Goal: Task Accomplishment & Management: Complete application form

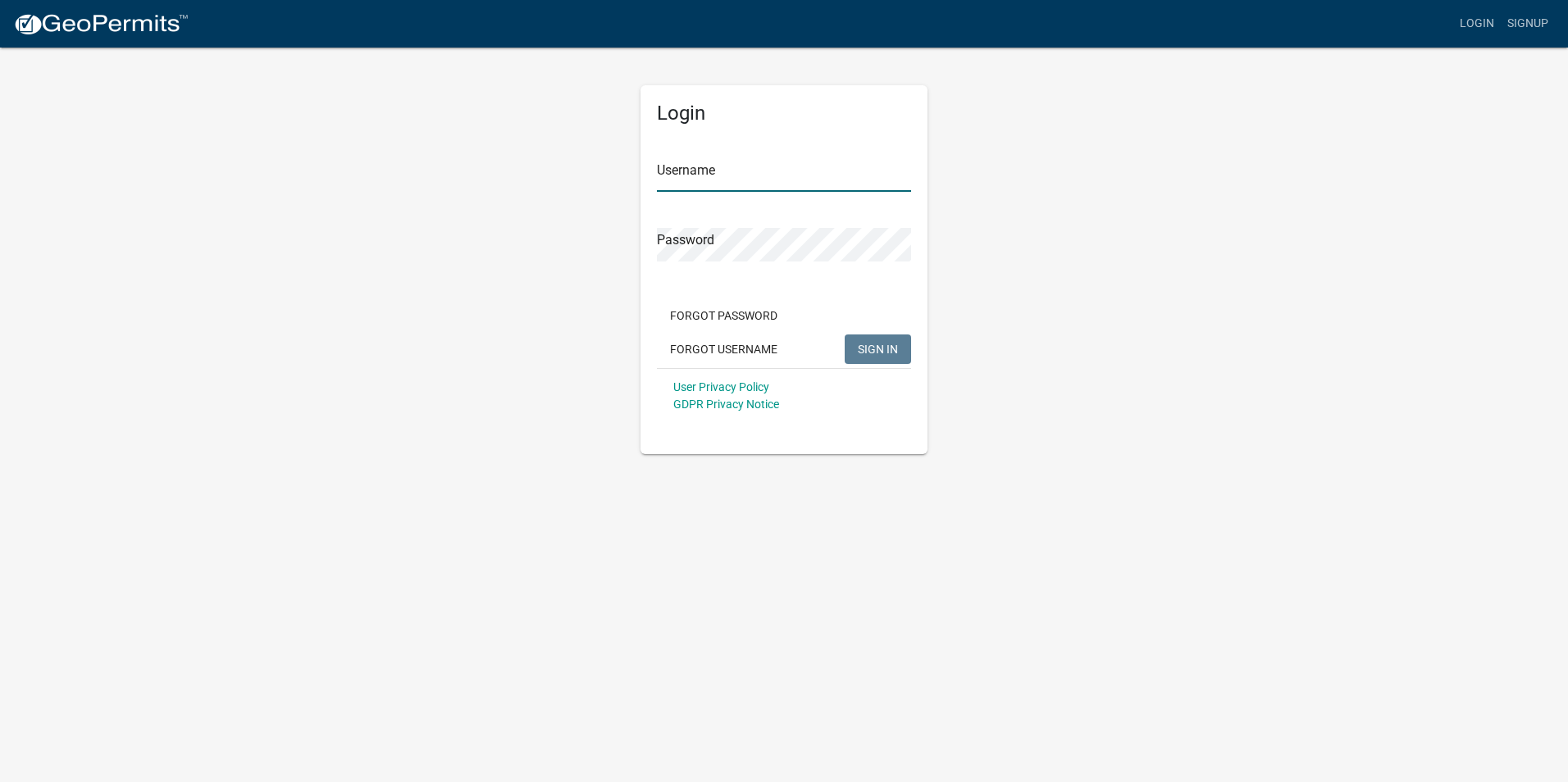
type input "accounting"
click at [738, 168] on input "accounting" at bounding box center [784, 174] width 255 height 33
click at [879, 355] on span "SIGN IN" at bounding box center [878, 348] width 40 height 13
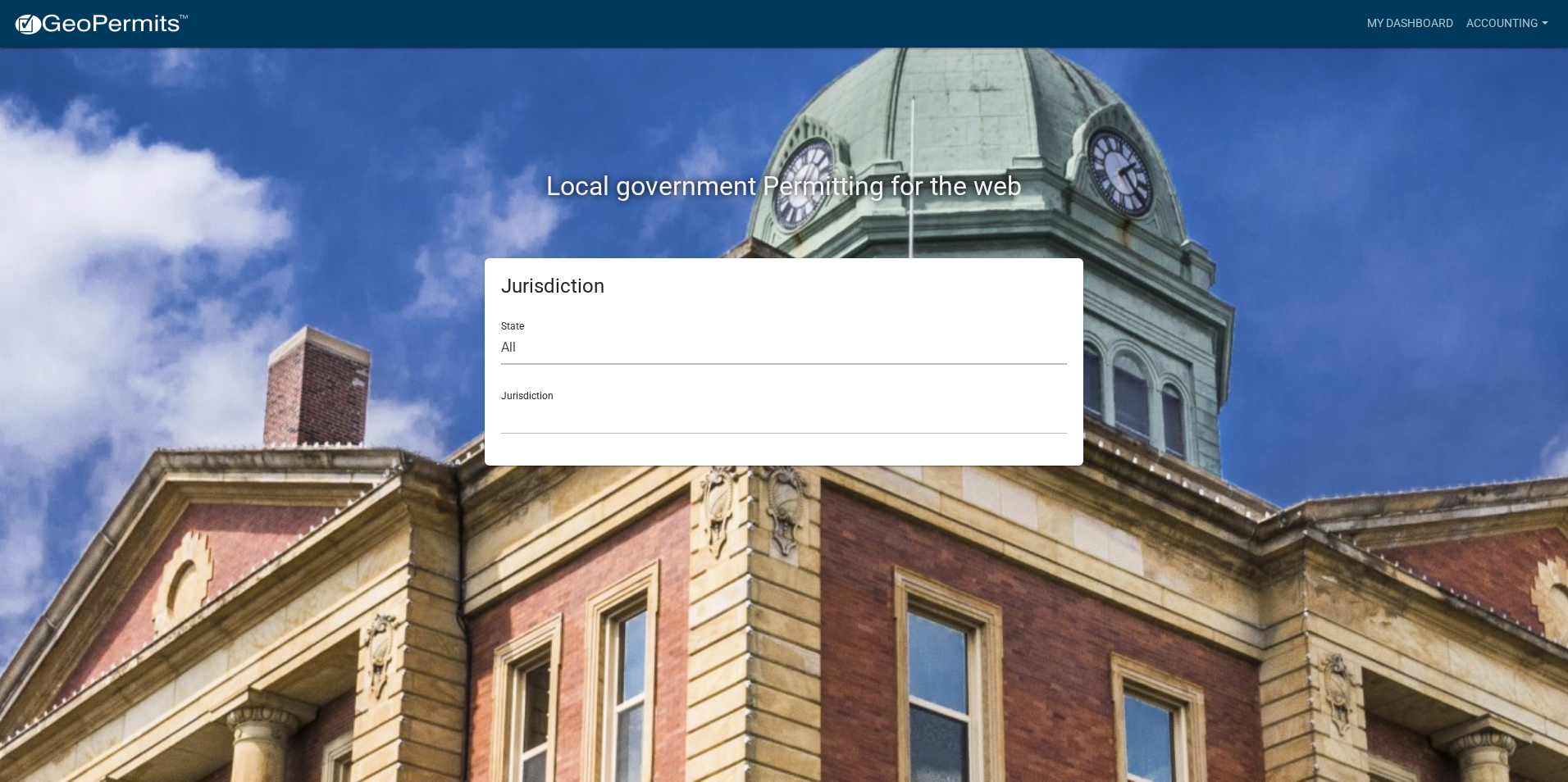
click at [664, 348] on select "All Colorado Georgia Indiana Iowa Kansas Minnesota Ohio South Carolina Wisconsin" at bounding box center [784, 347] width 566 height 33
select select "[US_STATE]"
click at [501, 331] on select "All Colorado Georgia Indiana Iowa Kansas Minnesota Ohio South Carolina Wisconsin" at bounding box center [784, 347] width 566 height 33
click at [622, 416] on select "City of Charlestown, Indiana City of Jeffersonville, Indiana City of Logansport…" at bounding box center [784, 417] width 566 height 33
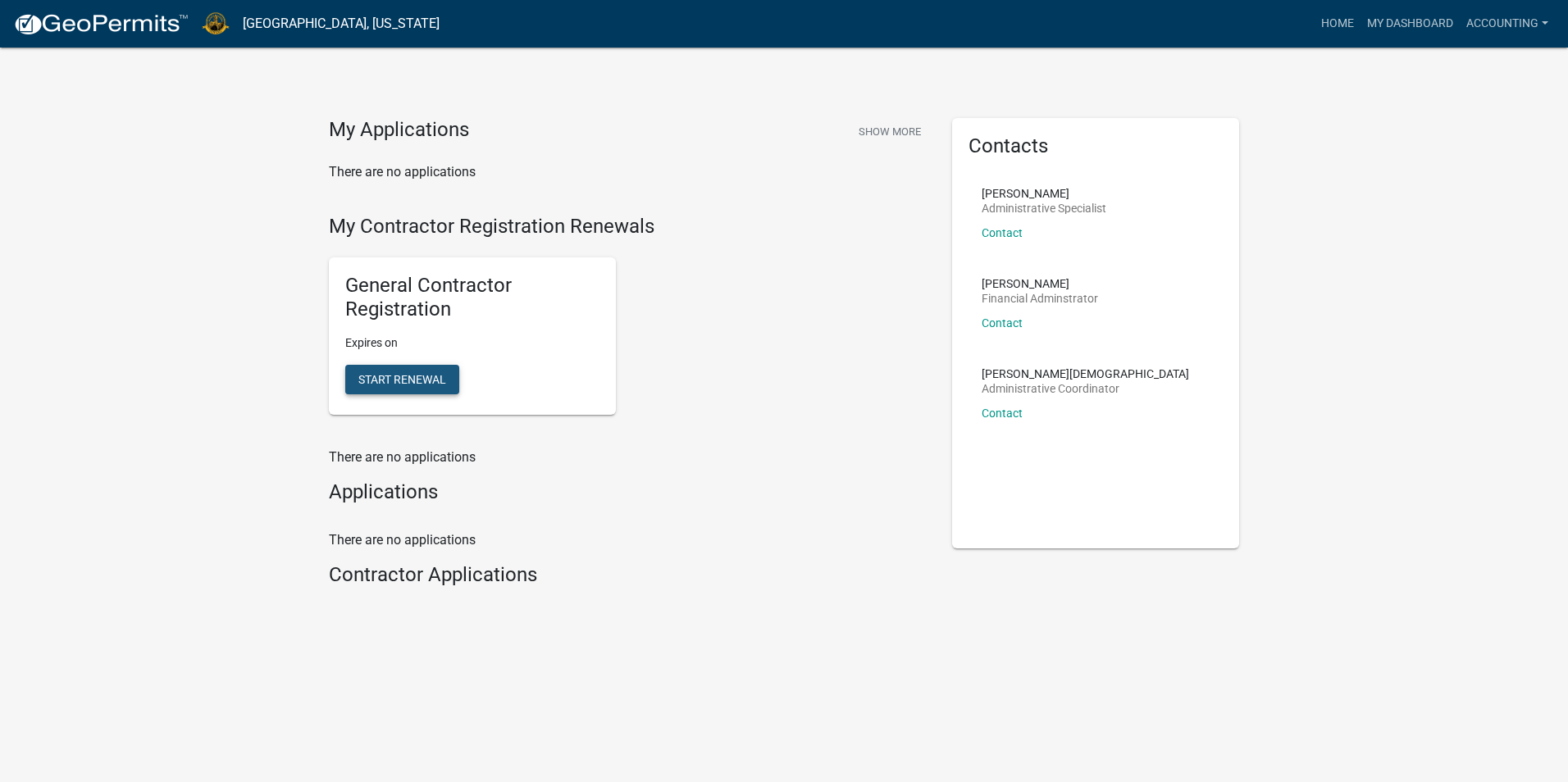
click at [424, 384] on span "Start Renewal" at bounding box center [402, 378] width 88 height 13
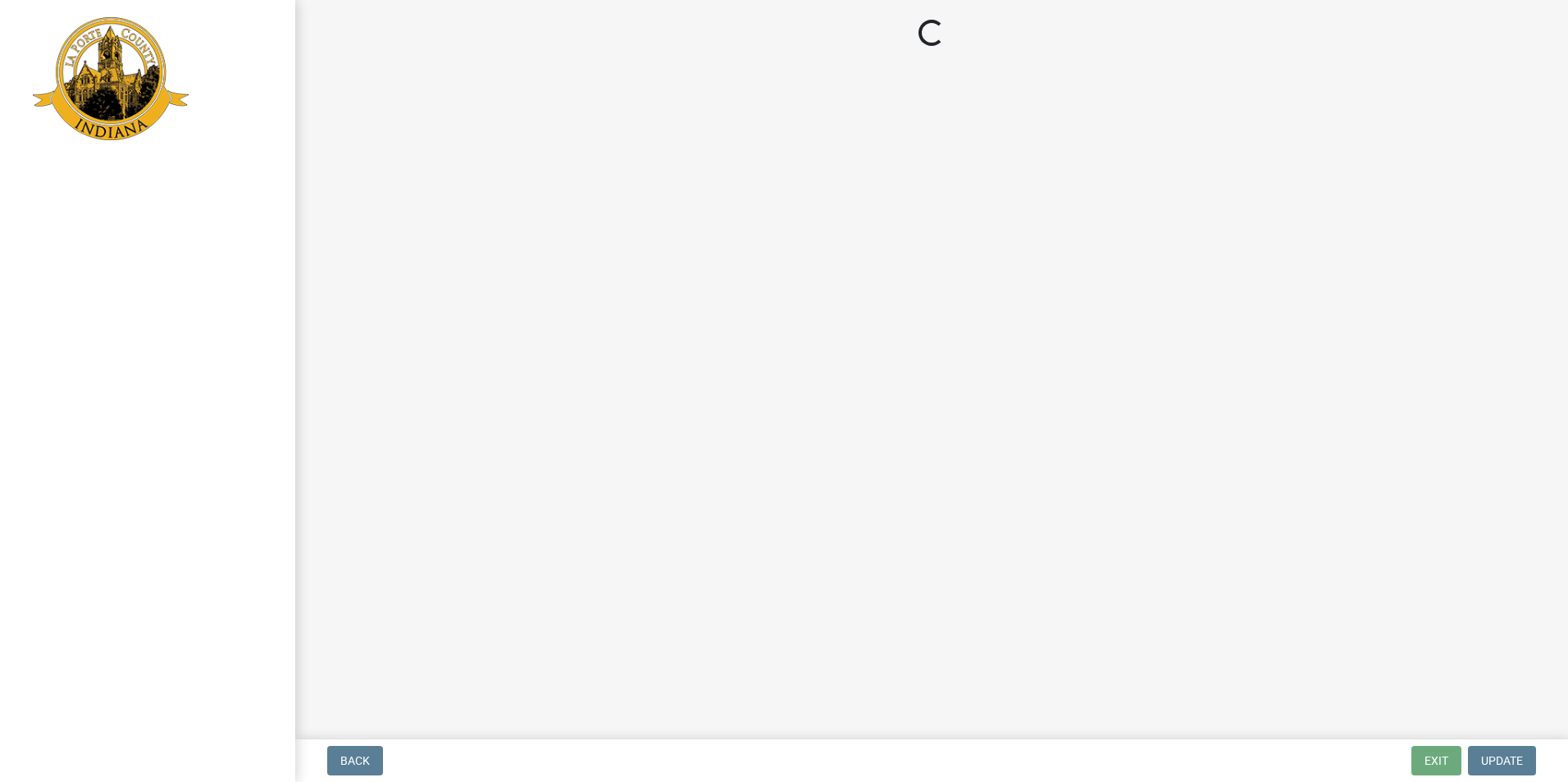
select select "IN"
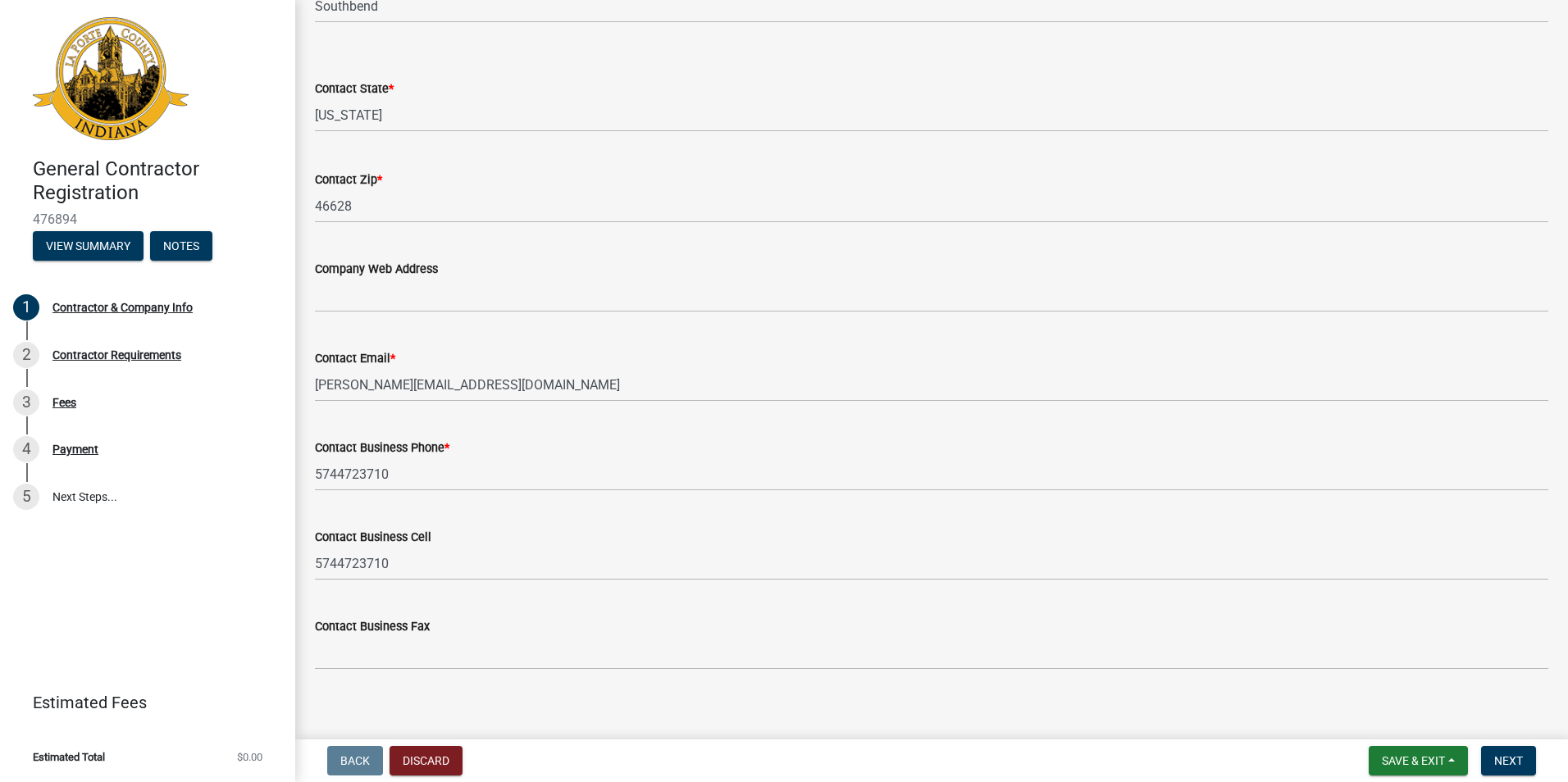
scroll to position [696, 0]
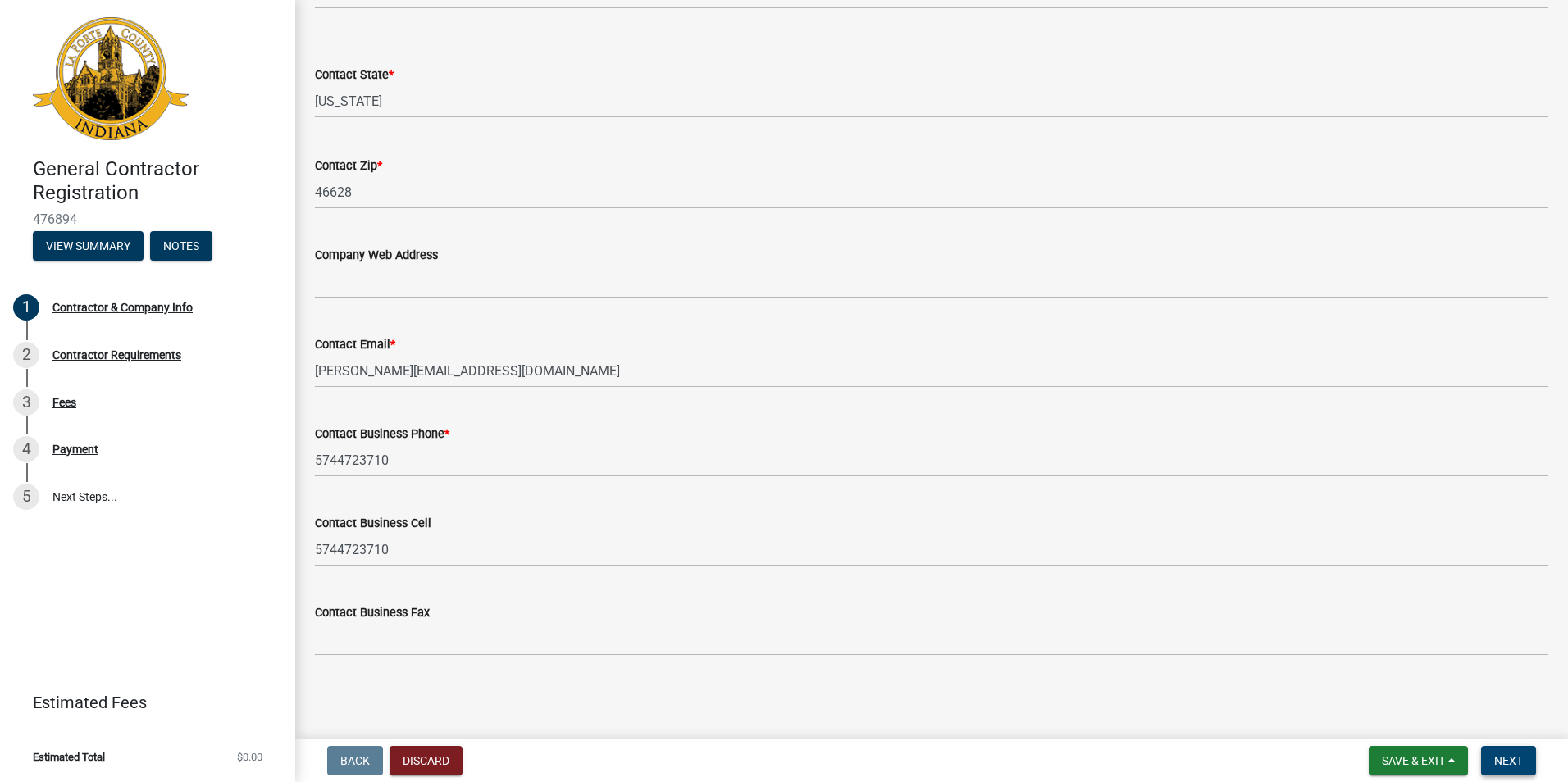
click at [1522, 766] on span "Next" at bounding box center [1509, 761] width 29 height 13
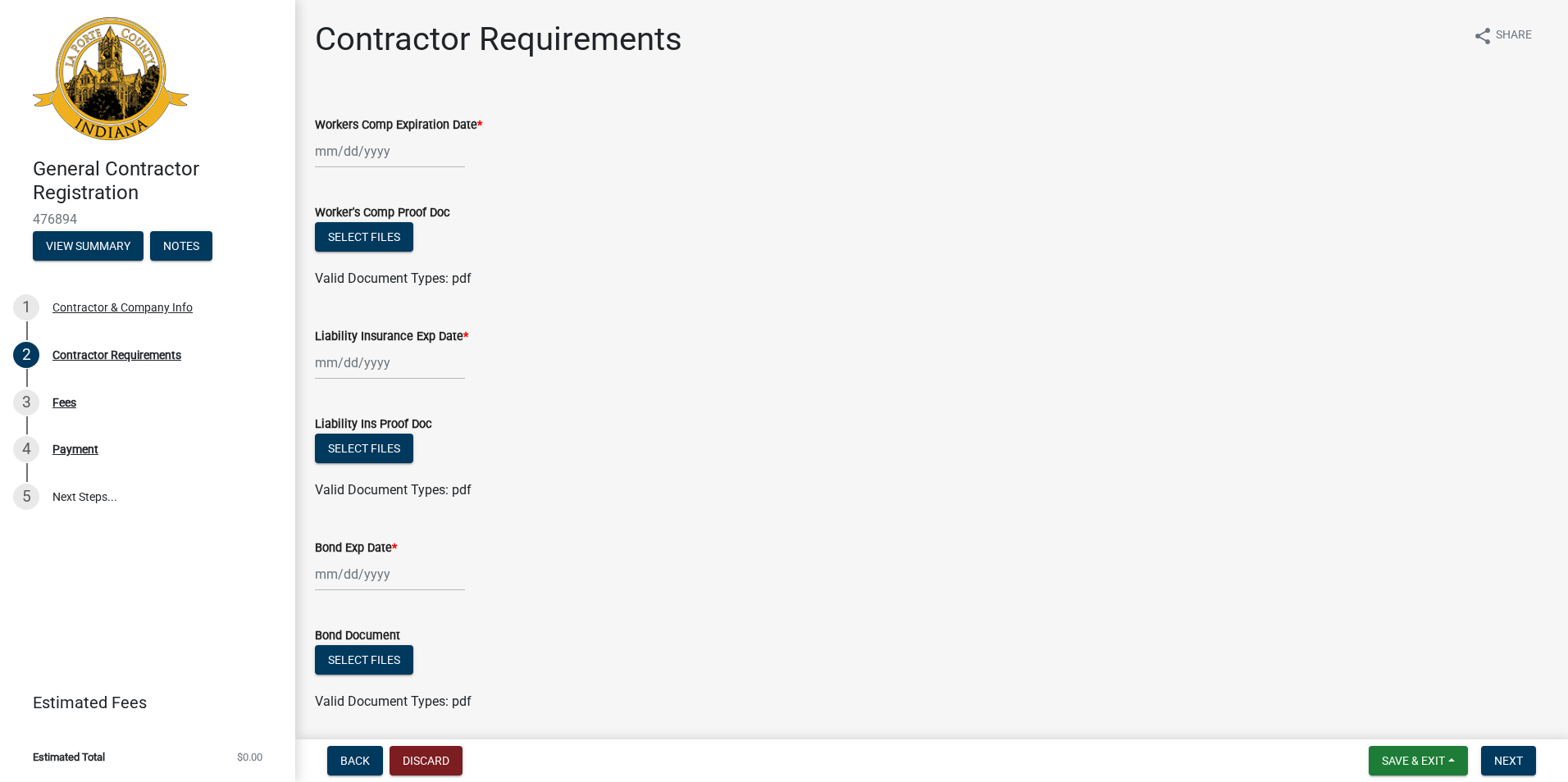
click at [336, 153] on div at bounding box center [390, 151] width 150 height 33
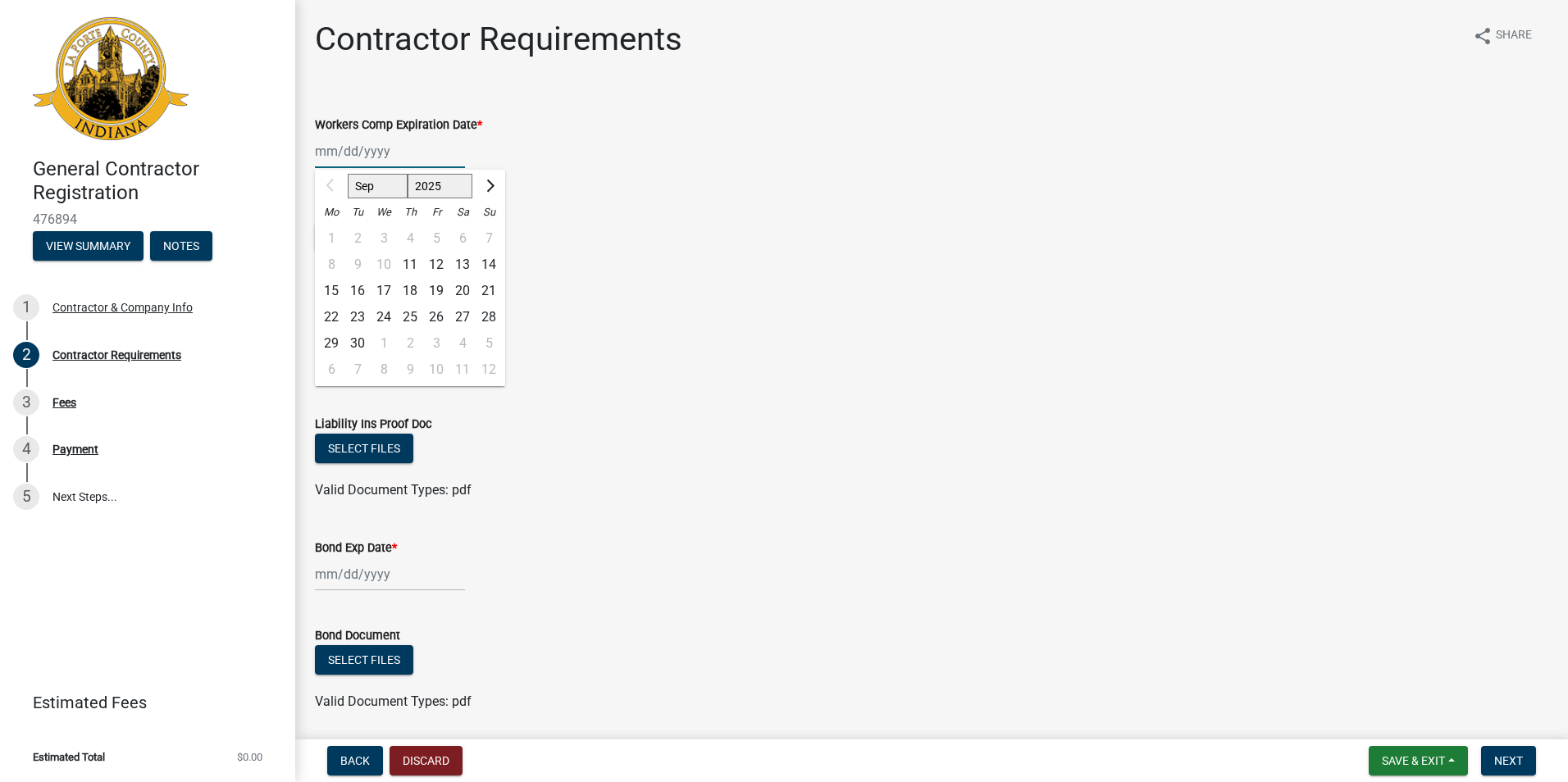
click at [454, 186] on select "2025 2026 2027 2028 2029 2030 2031 2032 2033 2034 2035 2036 2037 2038 2039 2040…" at bounding box center [440, 186] width 66 height 25
select select "2026"
click at [407, 174] on select "2025 2026 2027 2028 2029 2030 2031 2032 2033 2034 2035 2036 2037 2038 2039 2040…" at bounding box center [440, 186] width 66 height 25
click at [383, 262] on div "9" at bounding box center [383, 265] width 26 height 26
type input "[DATE]"
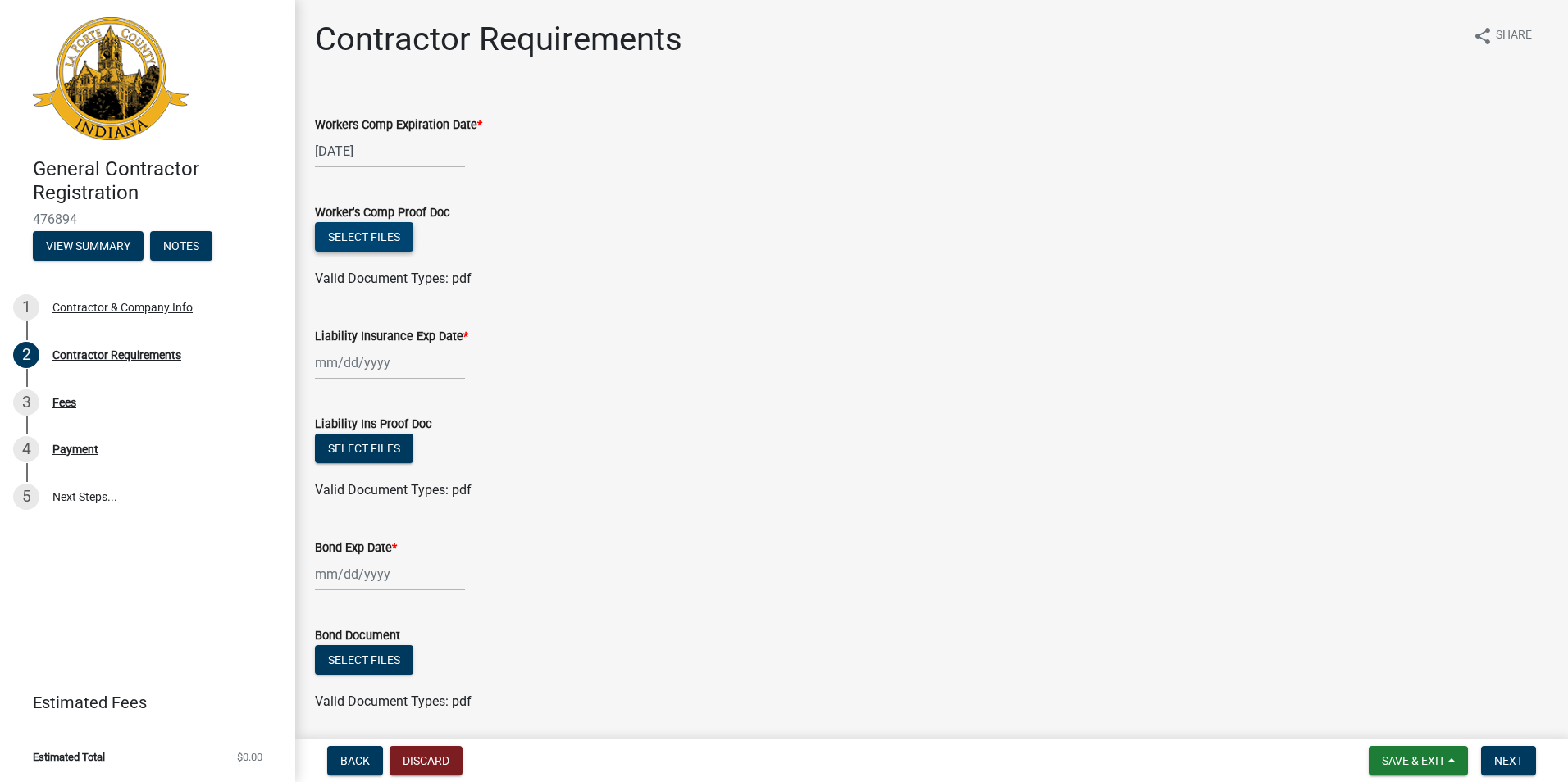
click at [389, 236] on button "Select files" at bounding box center [364, 236] width 98 height 30
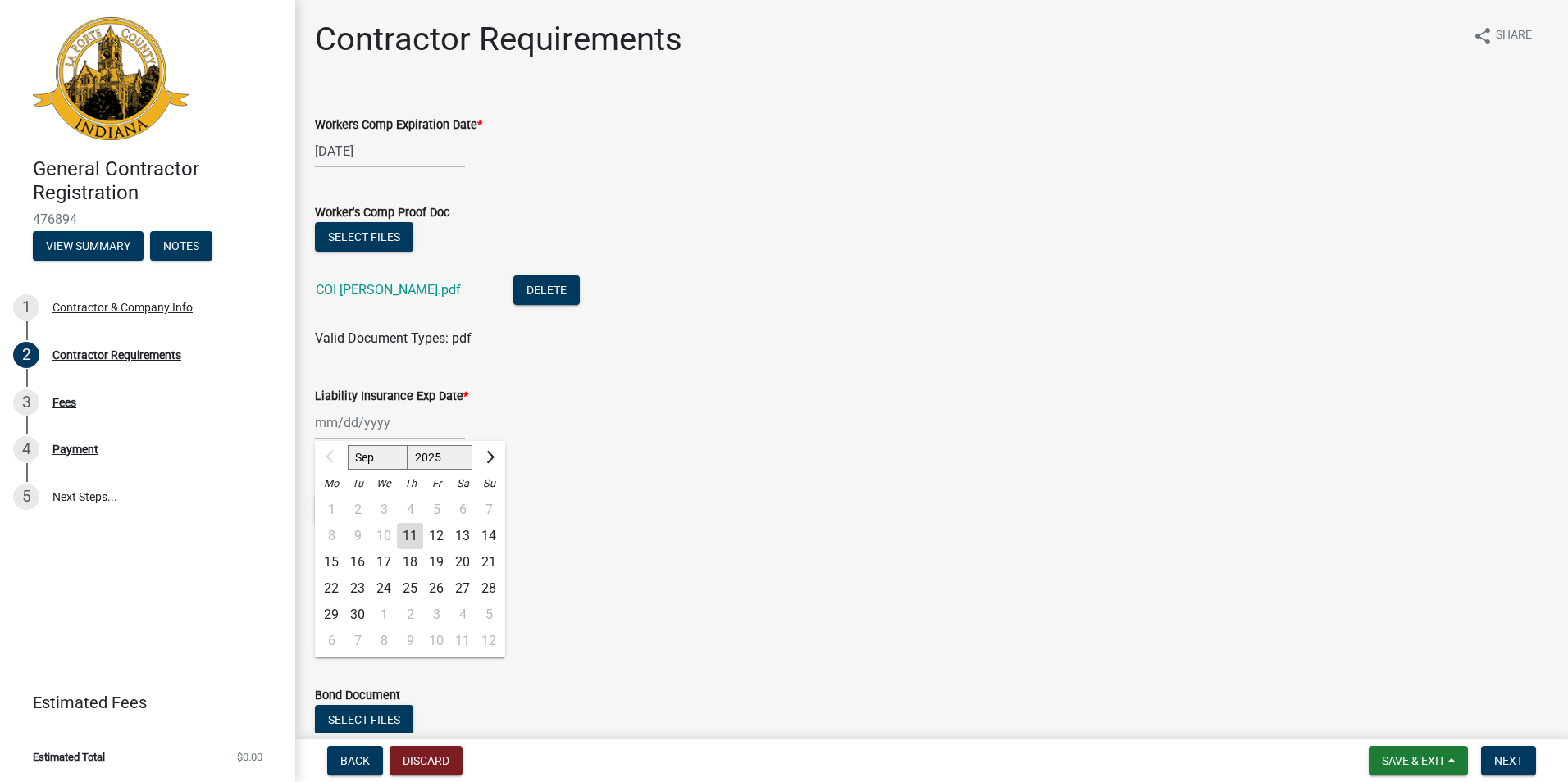
click at [423, 419] on div "Sep Oct Nov Dec 2025 2026 2027 2028 2029 2030 2031 2032 2033 2034 2035 2036 203…" at bounding box center [390, 422] width 150 height 33
click at [494, 401] on div "Liability Insurance Exp Date *" at bounding box center [932, 395] width 1234 height 20
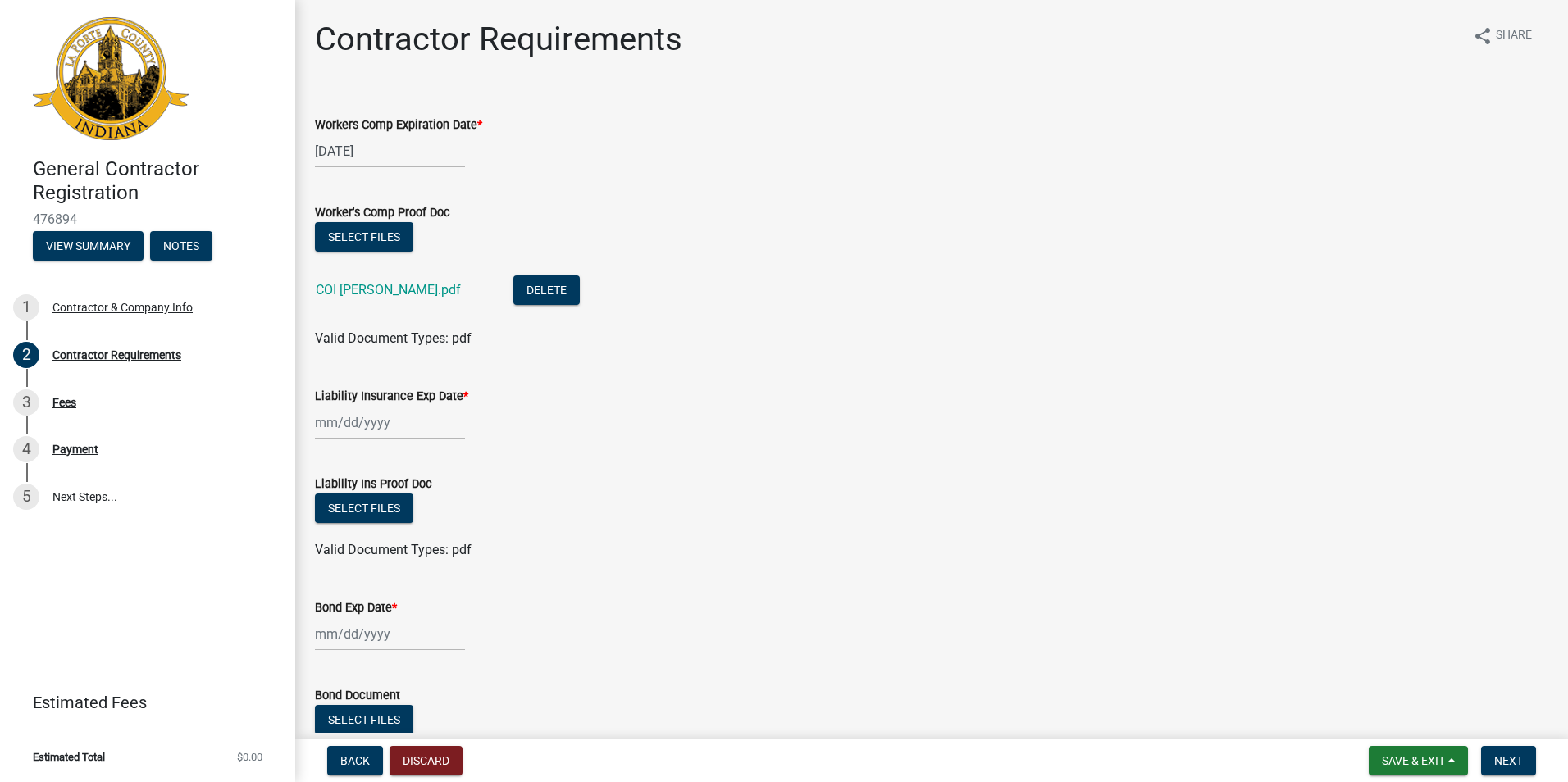
click at [438, 427] on div at bounding box center [390, 422] width 150 height 33
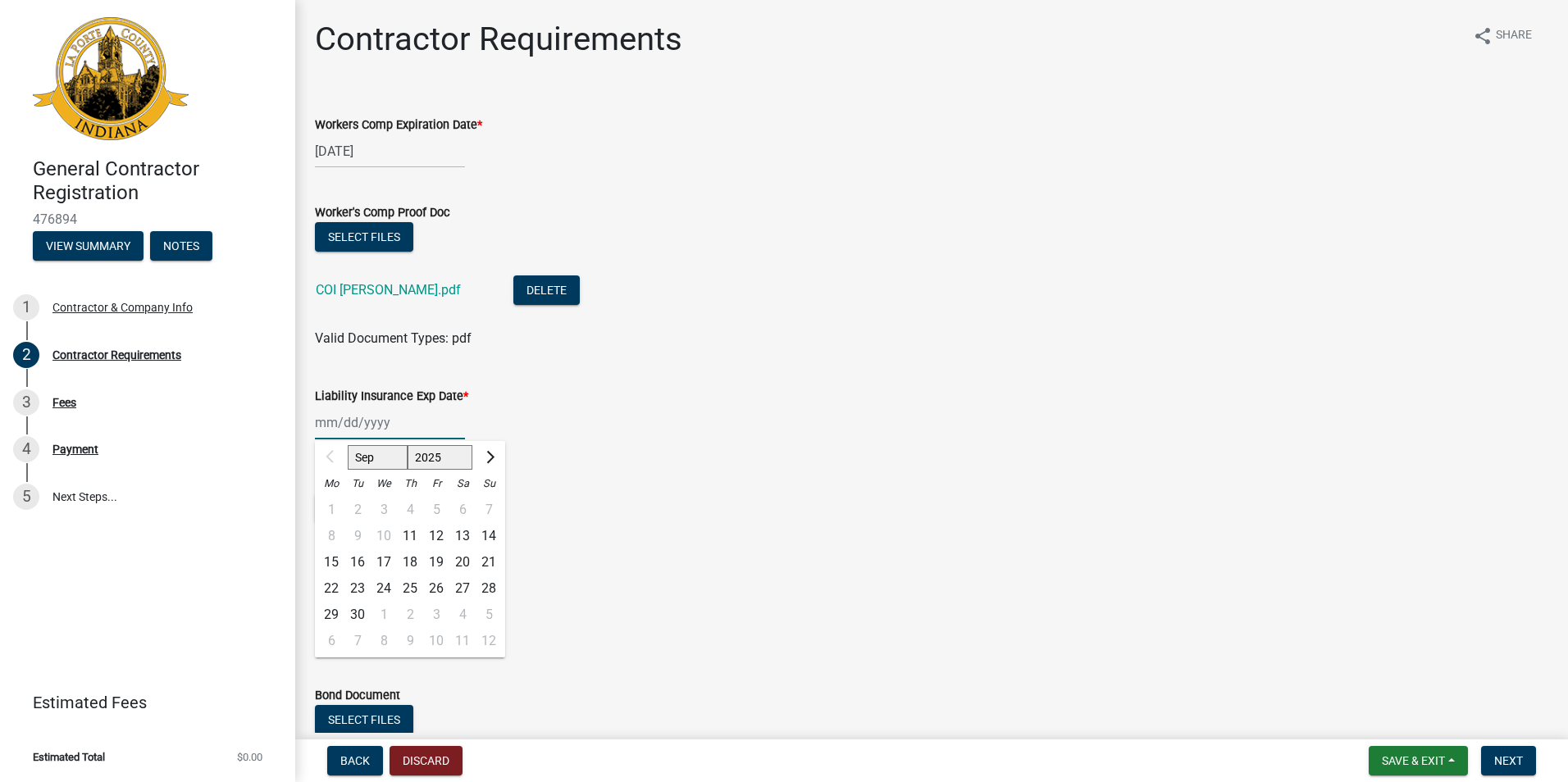
click at [459, 452] on select "2025 2026 2027 2028 2029 2030 2031 2032 2033 2034 2035 2036 2037 2038 2039 2040…" at bounding box center [440, 458] width 66 height 25
select select "2026"
click at [407, 446] on select "2025 2026 2027 2028 2029 2030 2031 2032 2033 2034 2035 2036 2037 2038 2039 2040…" at bounding box center [440, 458] width 66 height 25
click at [382, 538] on div "9" at bounding box center [383, 536] width 26 height 26
type input "[DATE]"
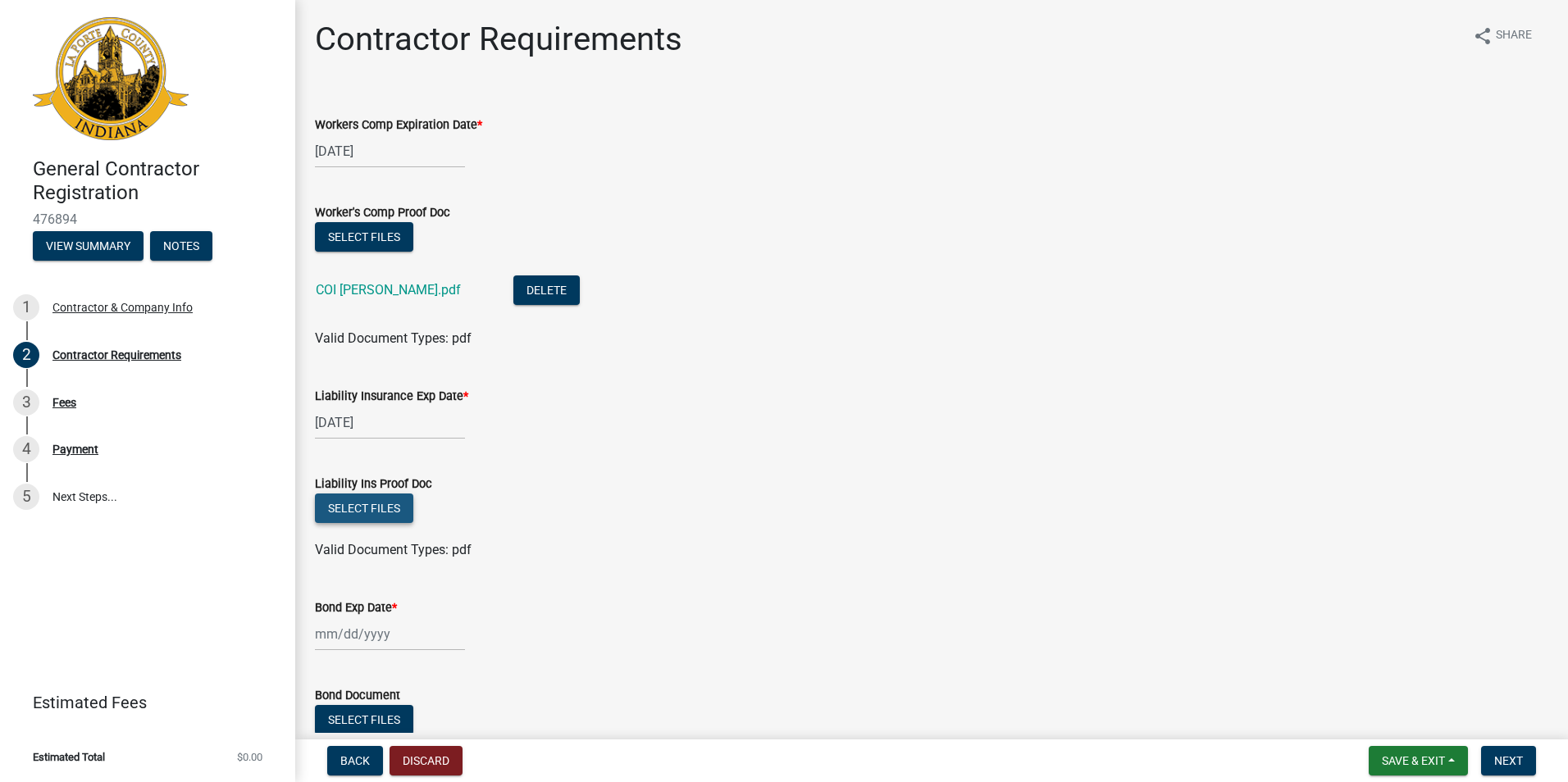
click at [393, 512] on button "Select files" at bounding box center [364, 508] width 98 height 30
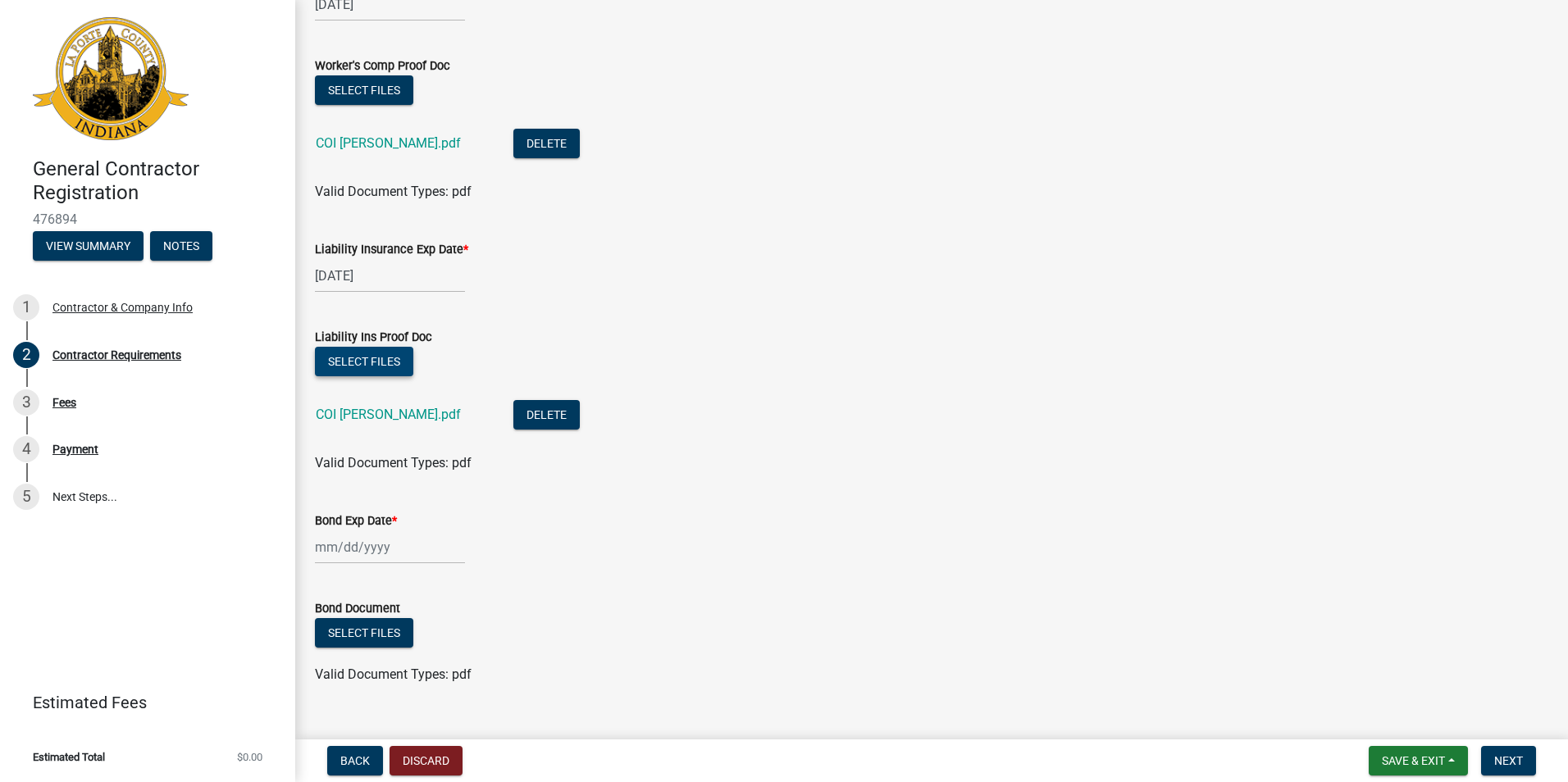
scroll to position [177, 0]
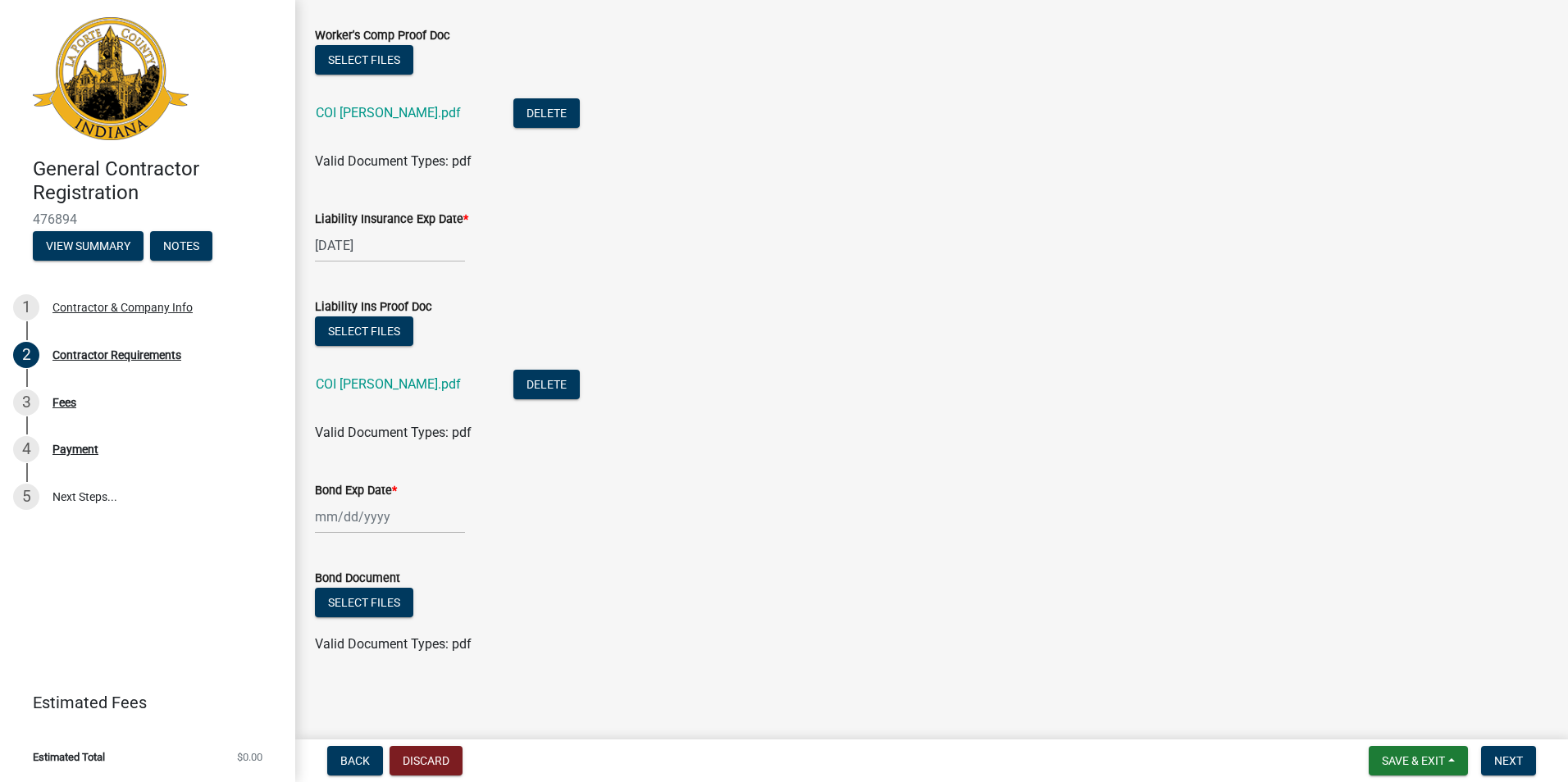
click at [384, 515] on div at bounding box center [390, 516] width 150 height 33
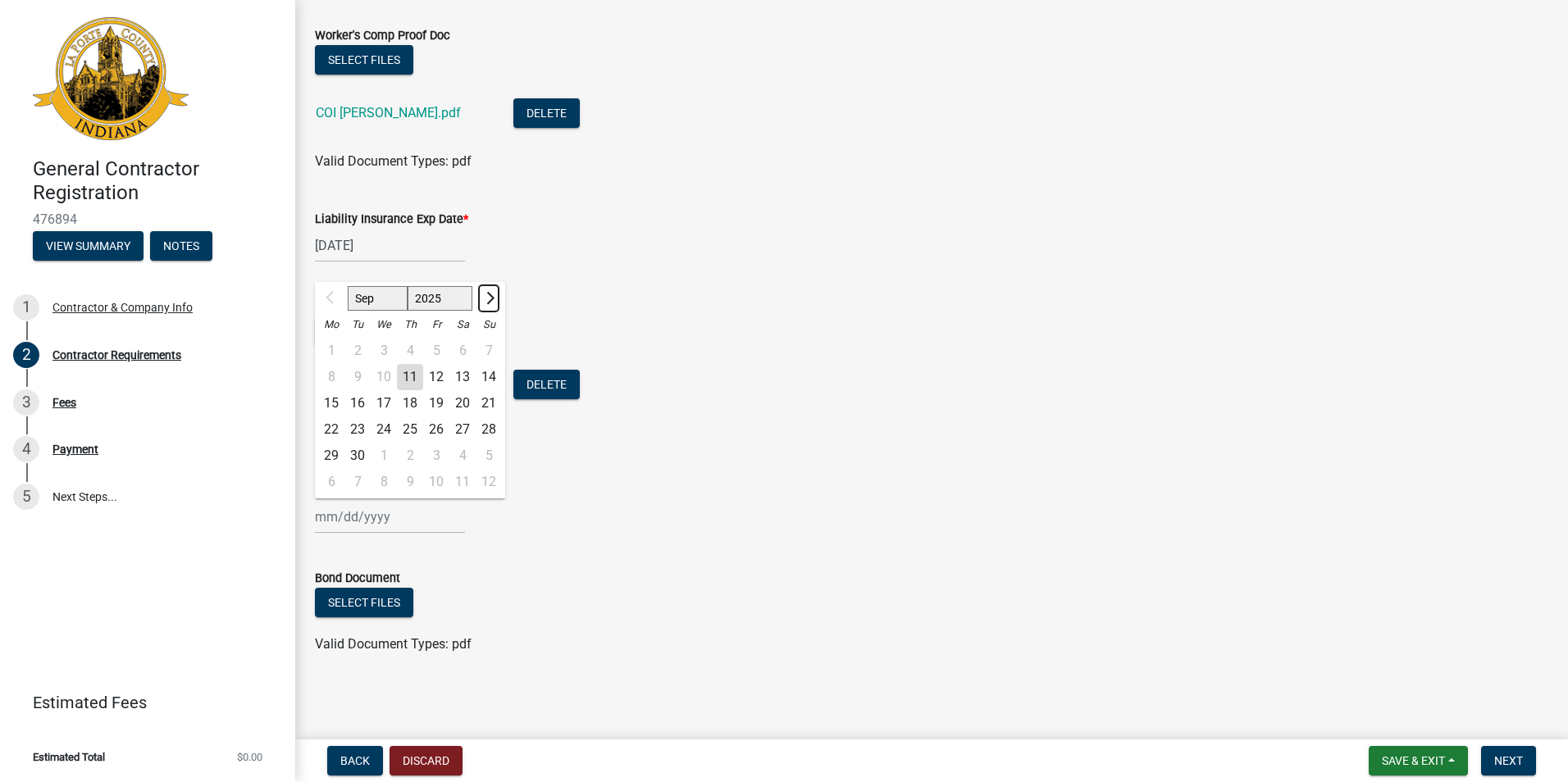
click at [489, 302] on span "Next month" at bounding box center [489, 298] width 12 height 12
select select "11"
click at [336, 427] on div "17" at bounding box center [331, 429] width 26 height 26
type input "[DATE]"
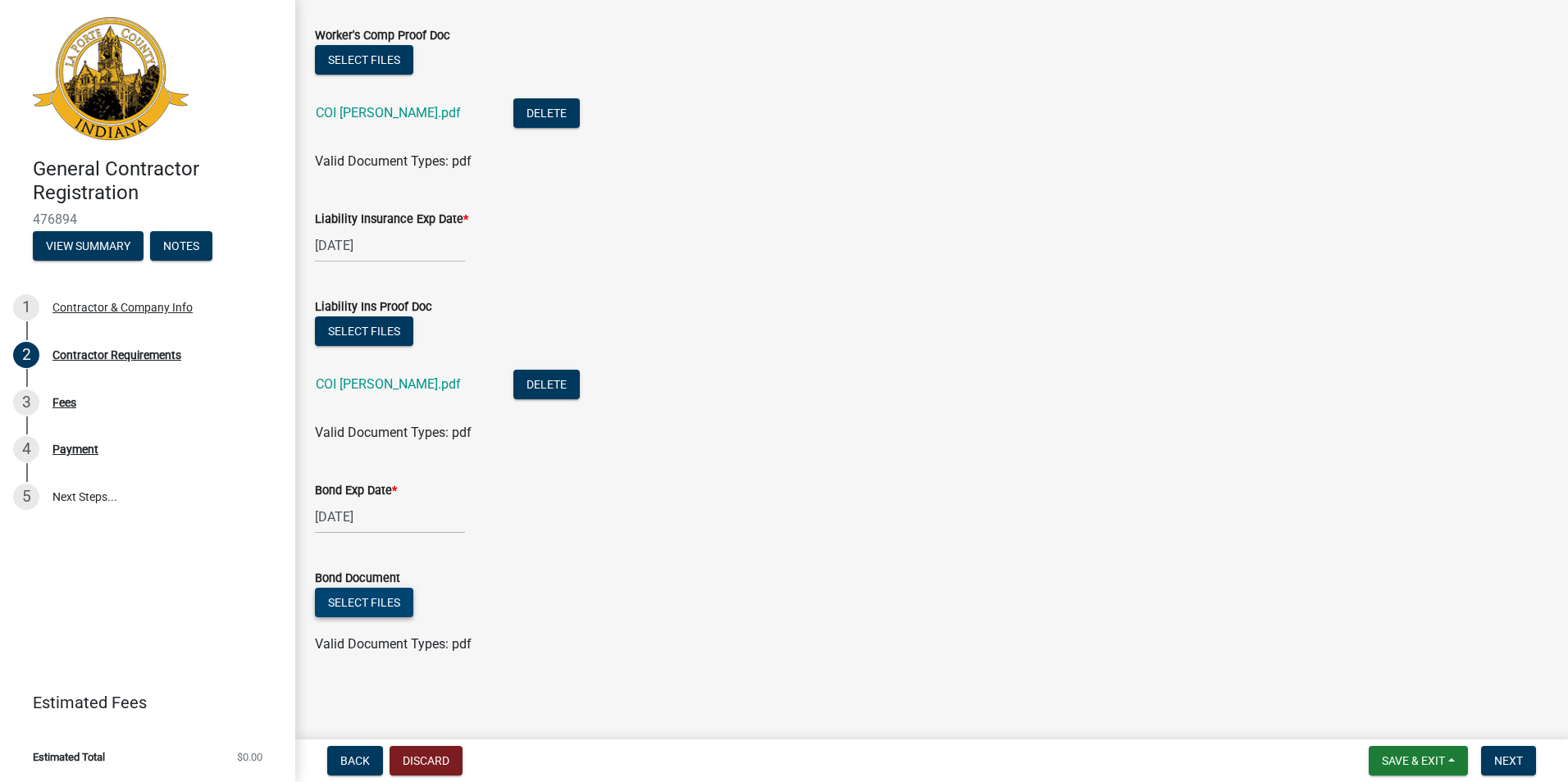
click at [386, 606] on button "Select files" at bounding box center [364, 603] width 98 height 30
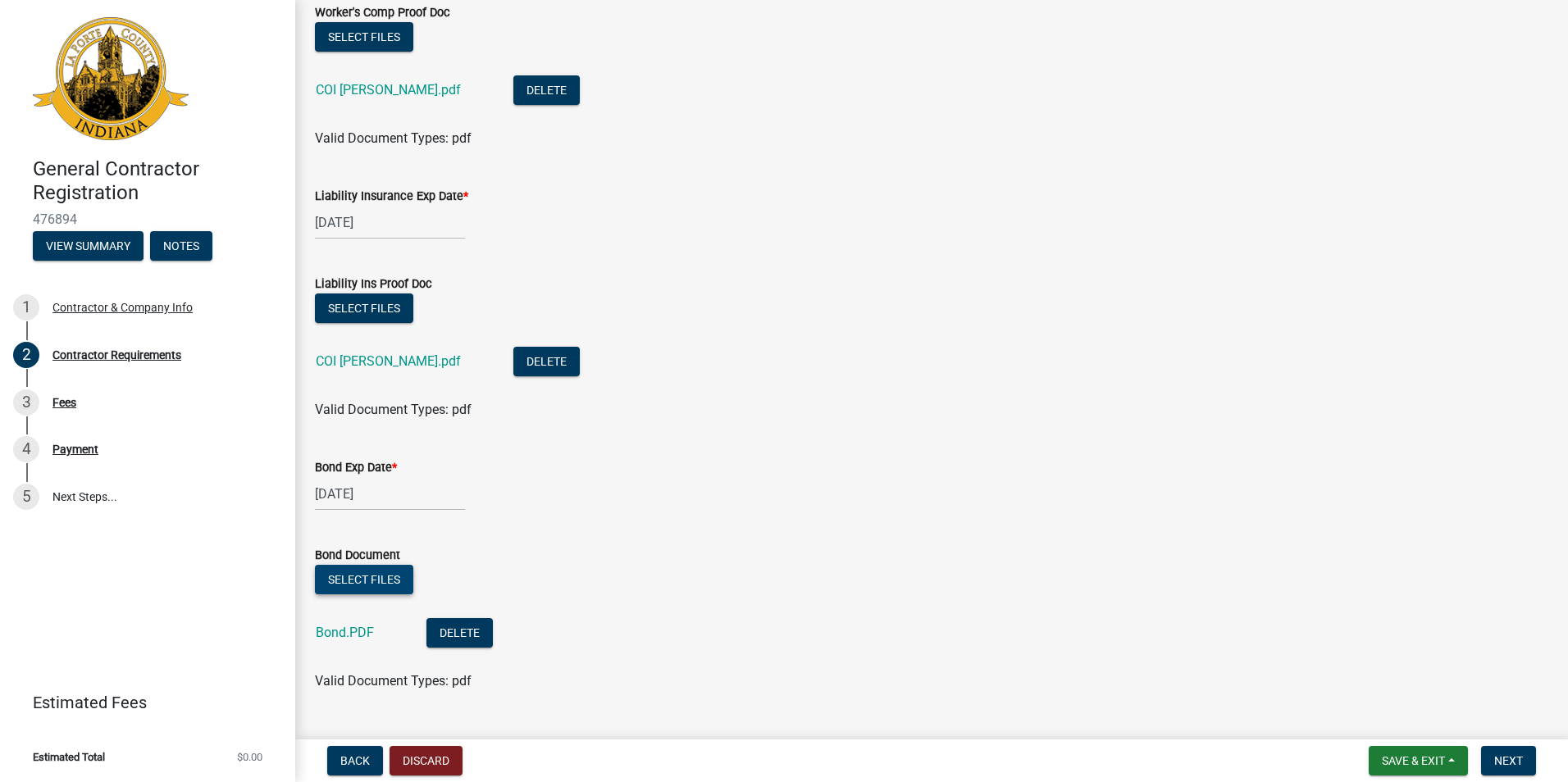
scroll to position [237, 0]
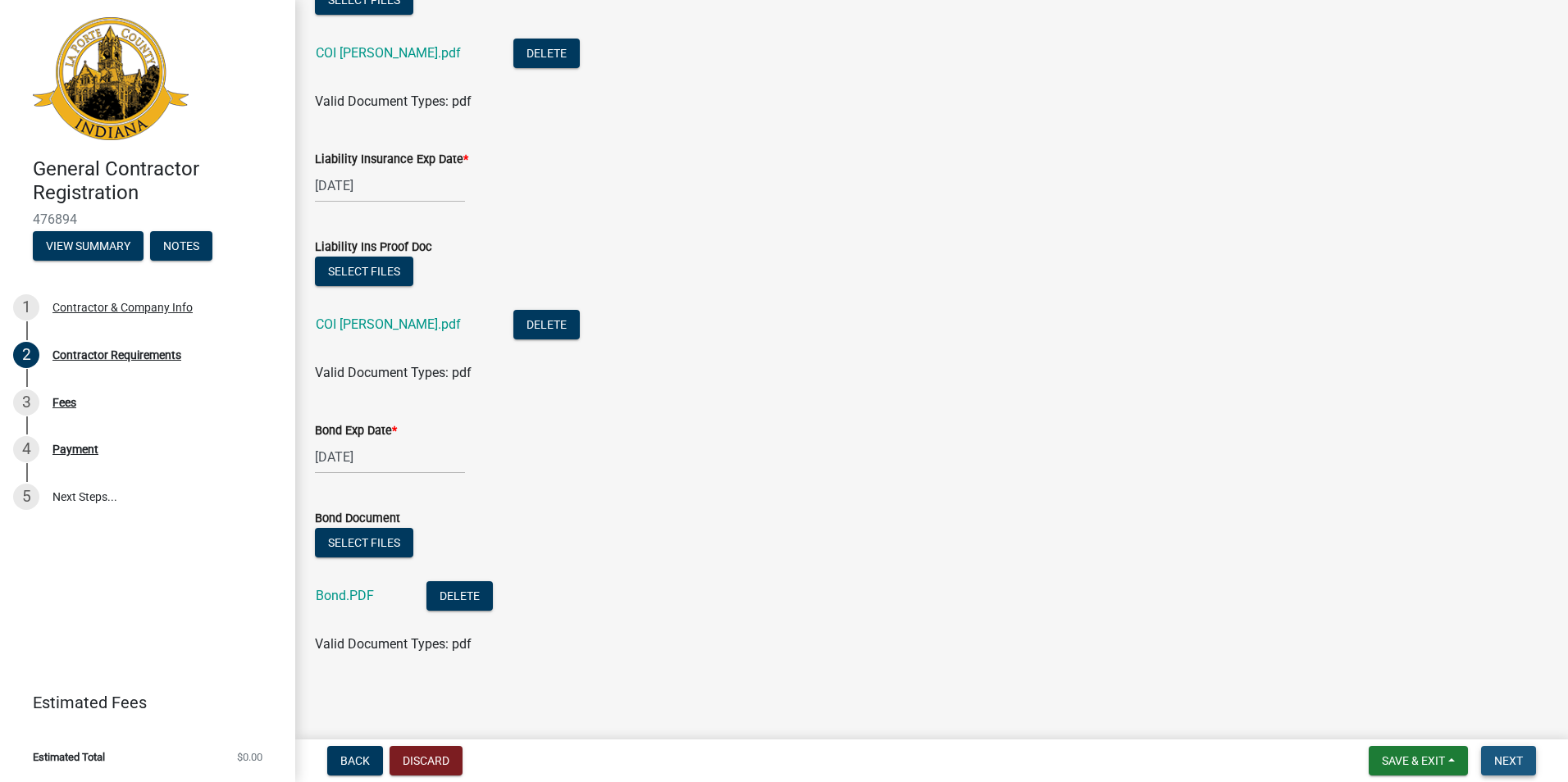
click at [1496, 756] on span "Next" at bounding box center [1509, 761] width 29 height 13
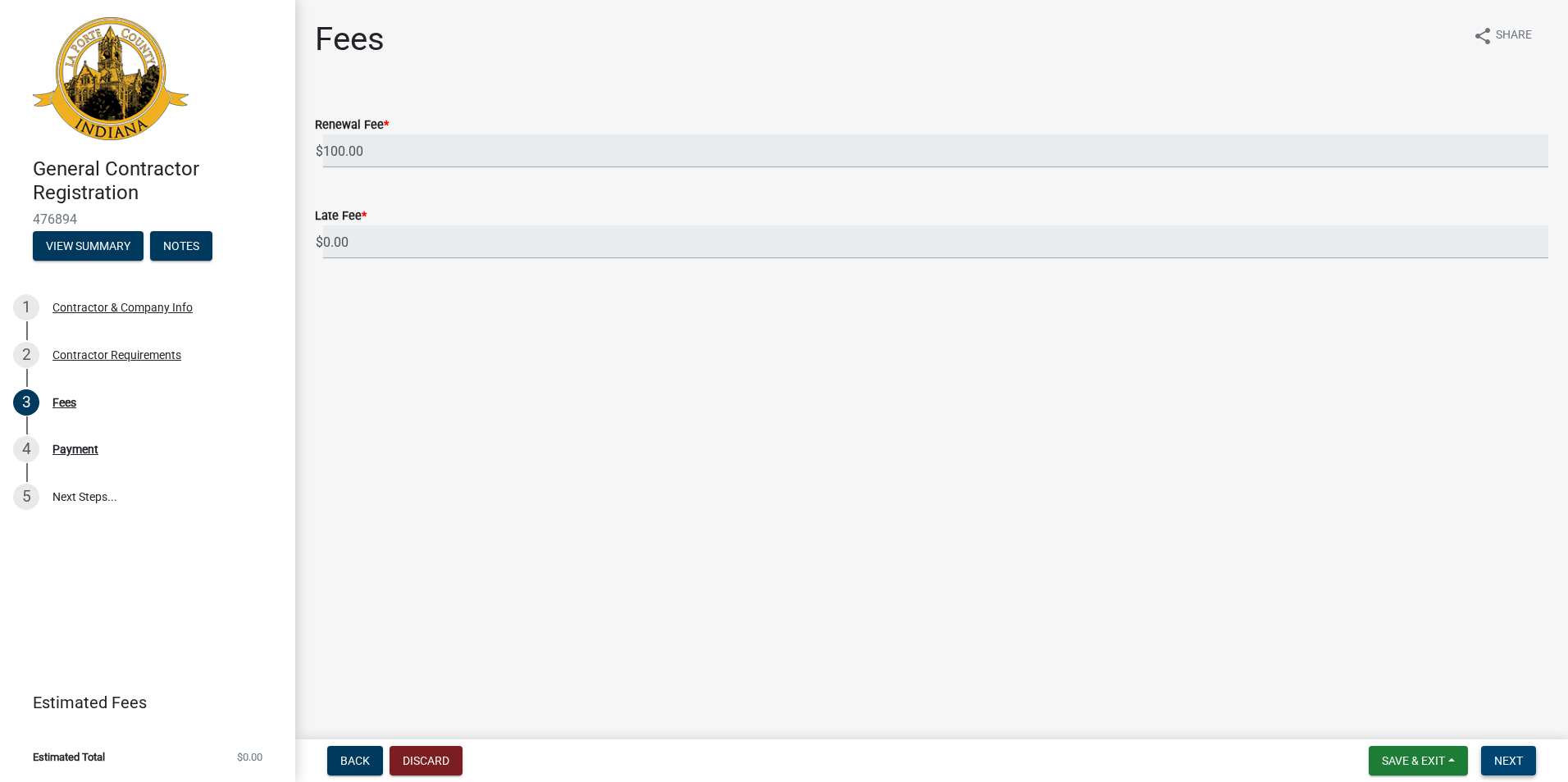
click at [1495, 763] on span "Next" at bounding box center [1509, 761] width 29 height 13
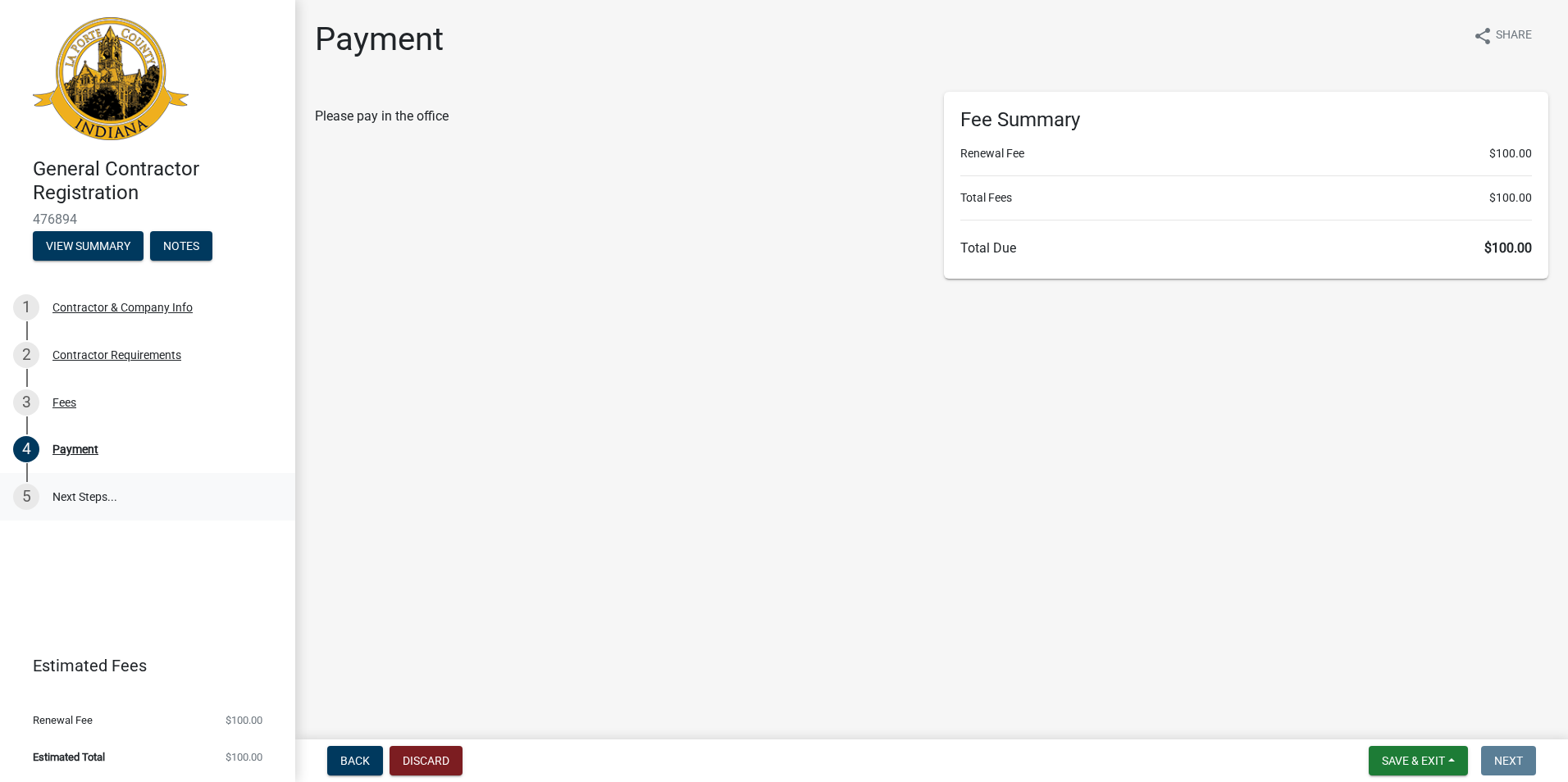
click at [110, 506] on link "5 Next Steps..." at bounding box center [148, 497] width 295 height 48
click at [170, 304] on div "Contractor & Company Info" at bounding box center [122, 306] width 140 height 11
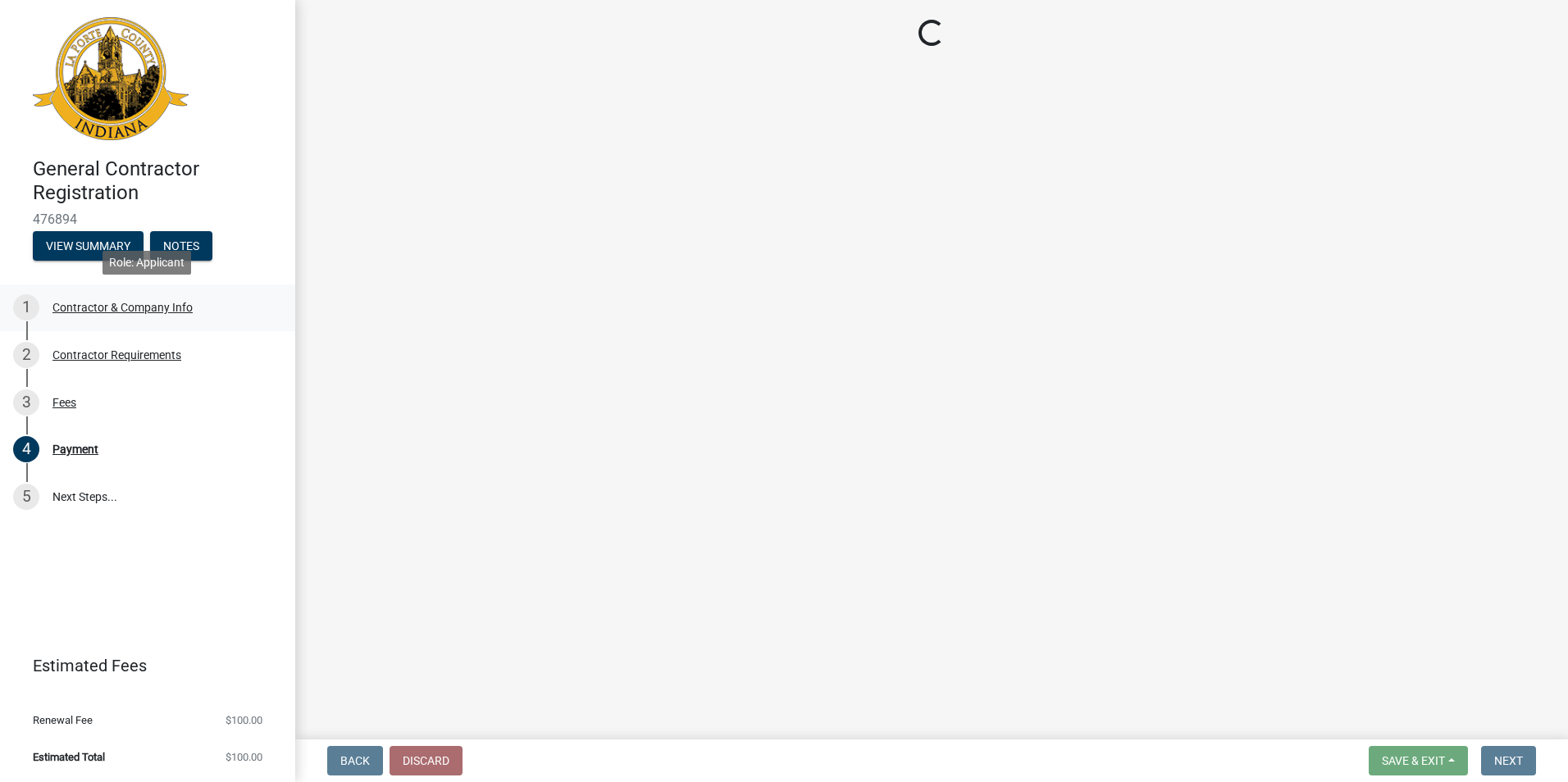
select select "IN"
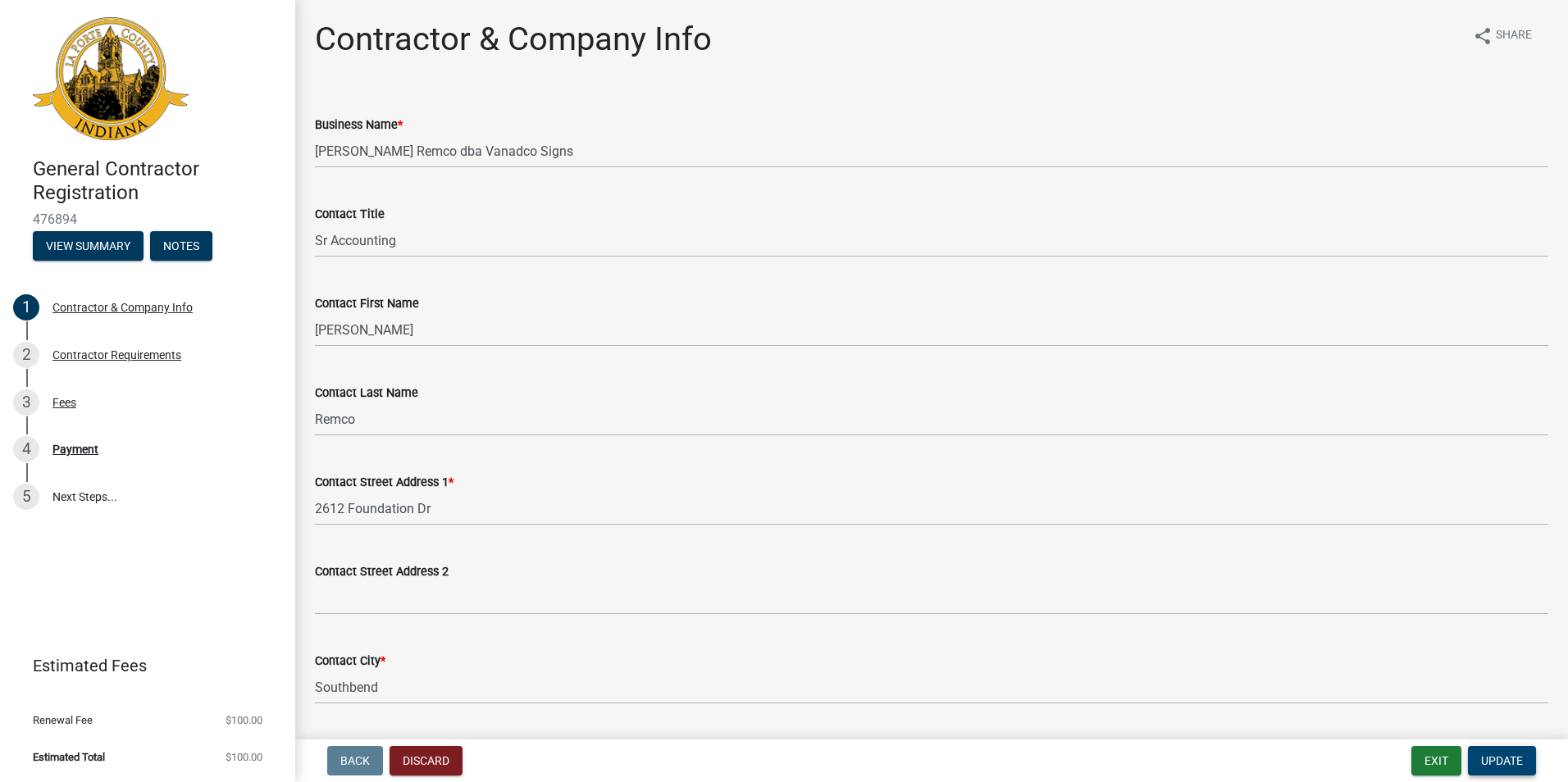
click at [1508, 768] on button "Update" at bounding box center [1502, 761] width 68 height 30
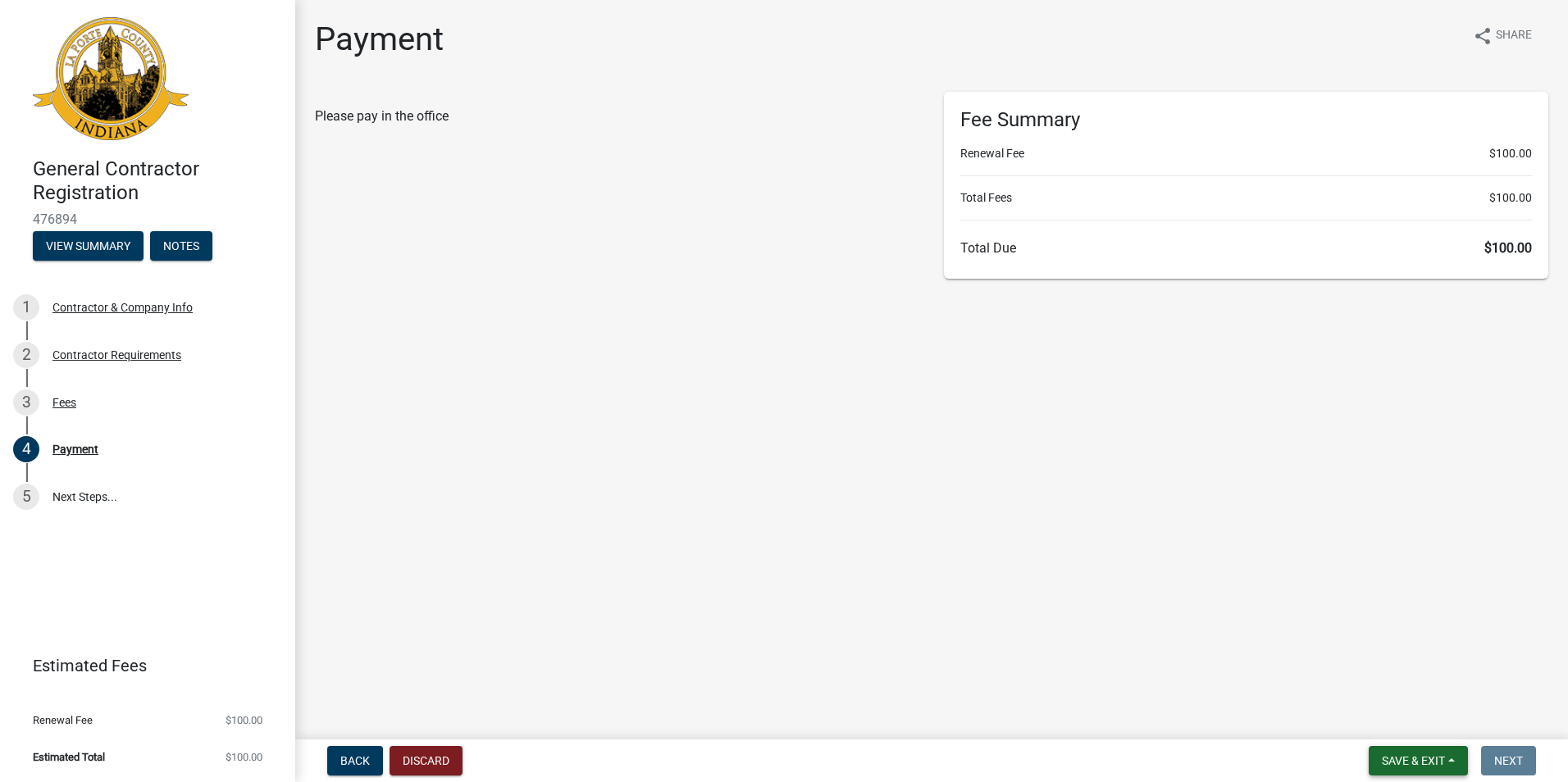
click at [1404, 762] on span "Save & Exit" at bounding box center [1413, 761] width 63 height 13
click at [1375, 675] on button "Save" at bounding box center [1403, 679] width 132 height 39
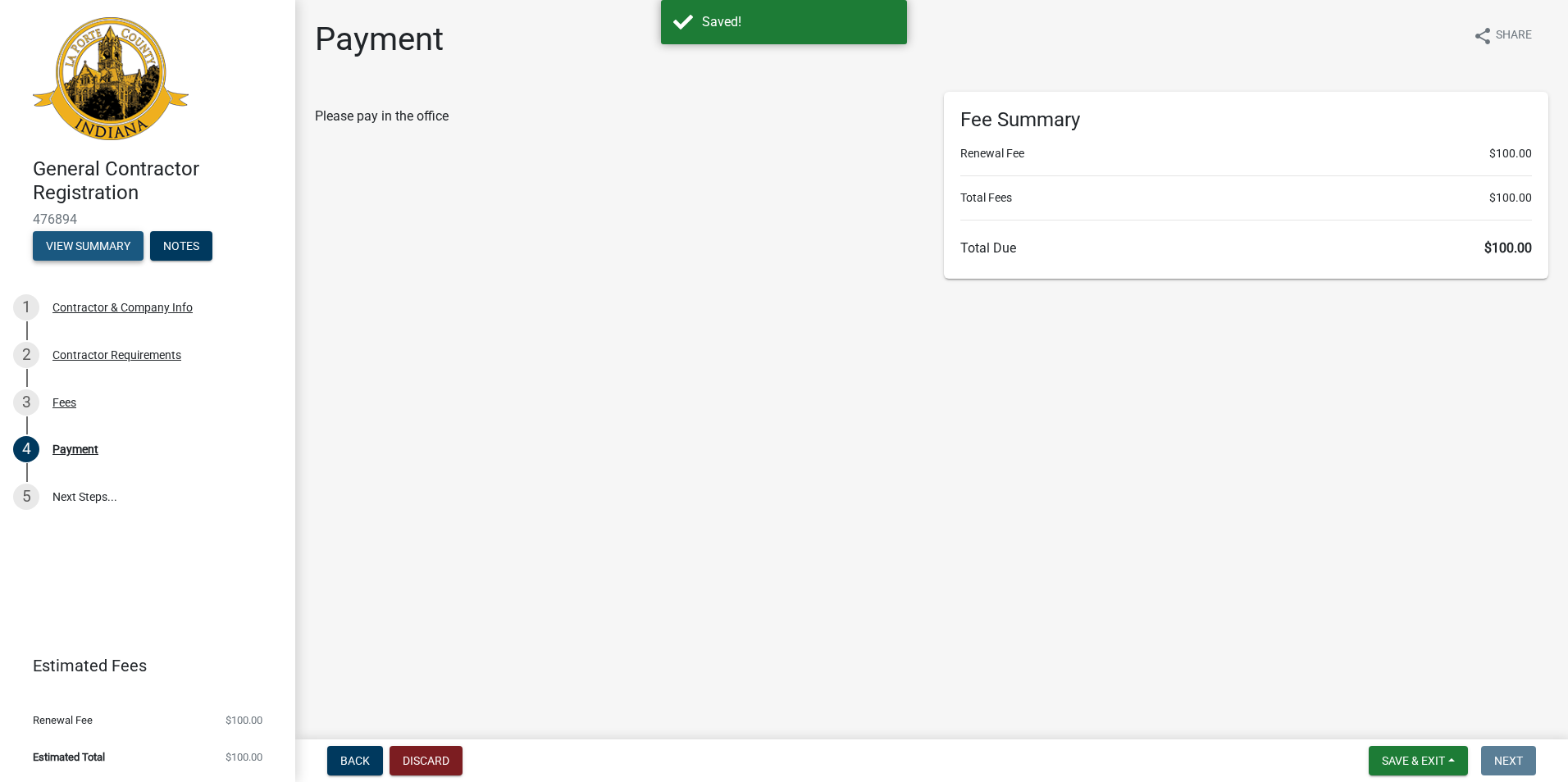
click at [96, 249] on button "View Summary" at bounding box center [88, 246] width 111 height 30
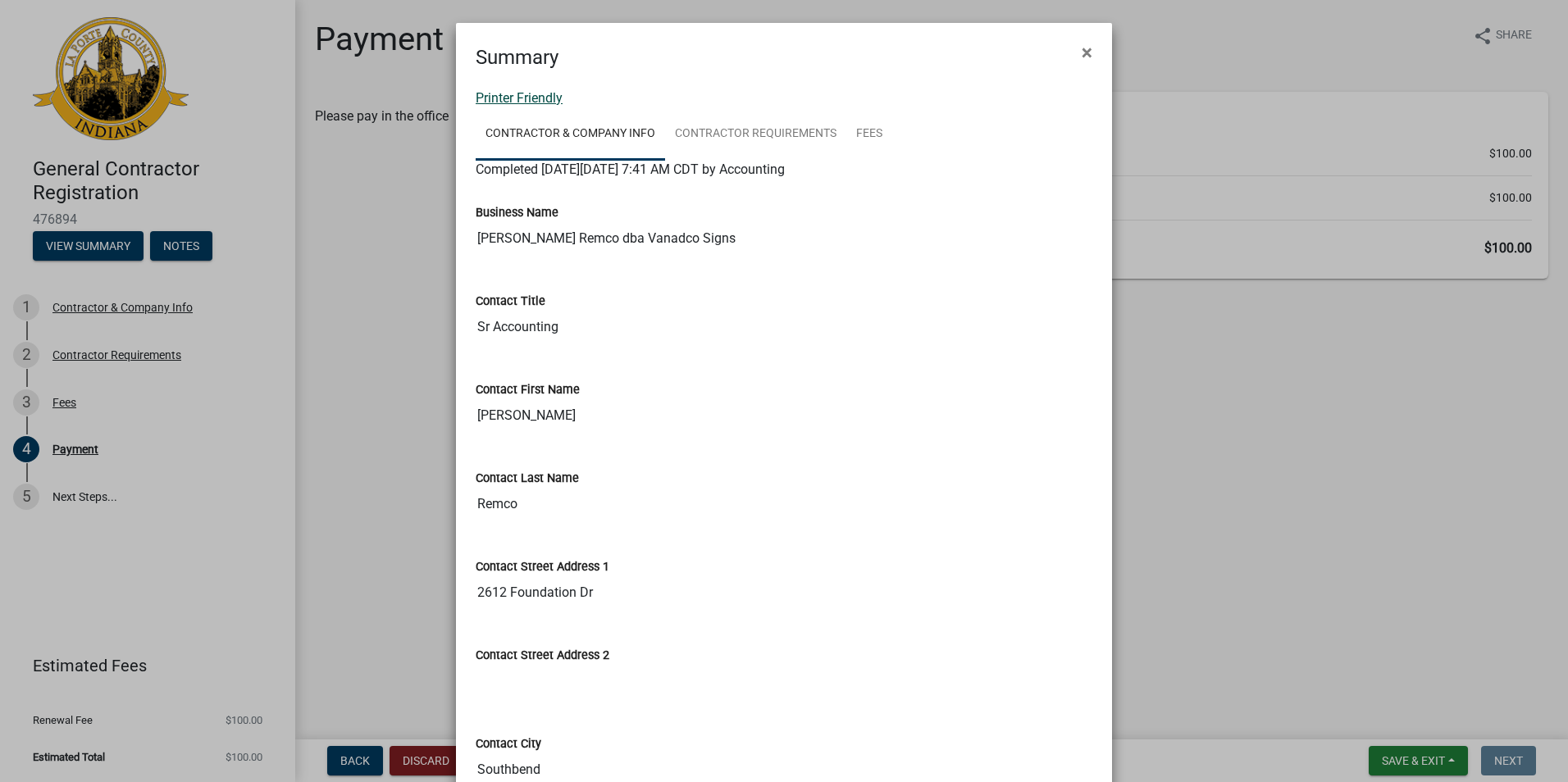
click at [530, 97] on link "Printer Friendly" at bounding box center [519, 98] width 87 height 15
click at [1082, 50] on span "×" at bounding box center [1087, 52] width 10 height 23
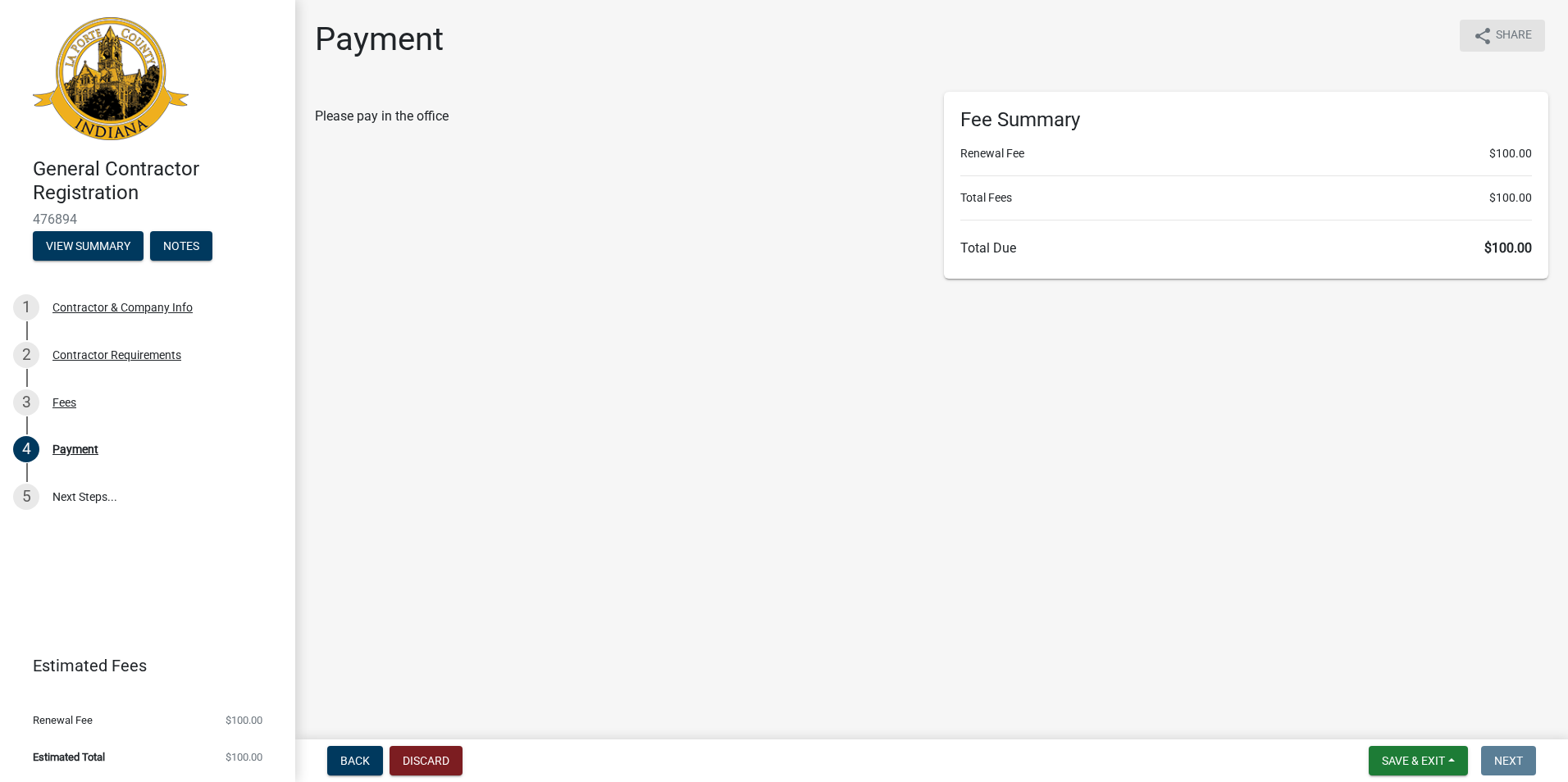
click at [1495, 30] on button "share Share" at bounding box center [1503, 35] width 85 height 32
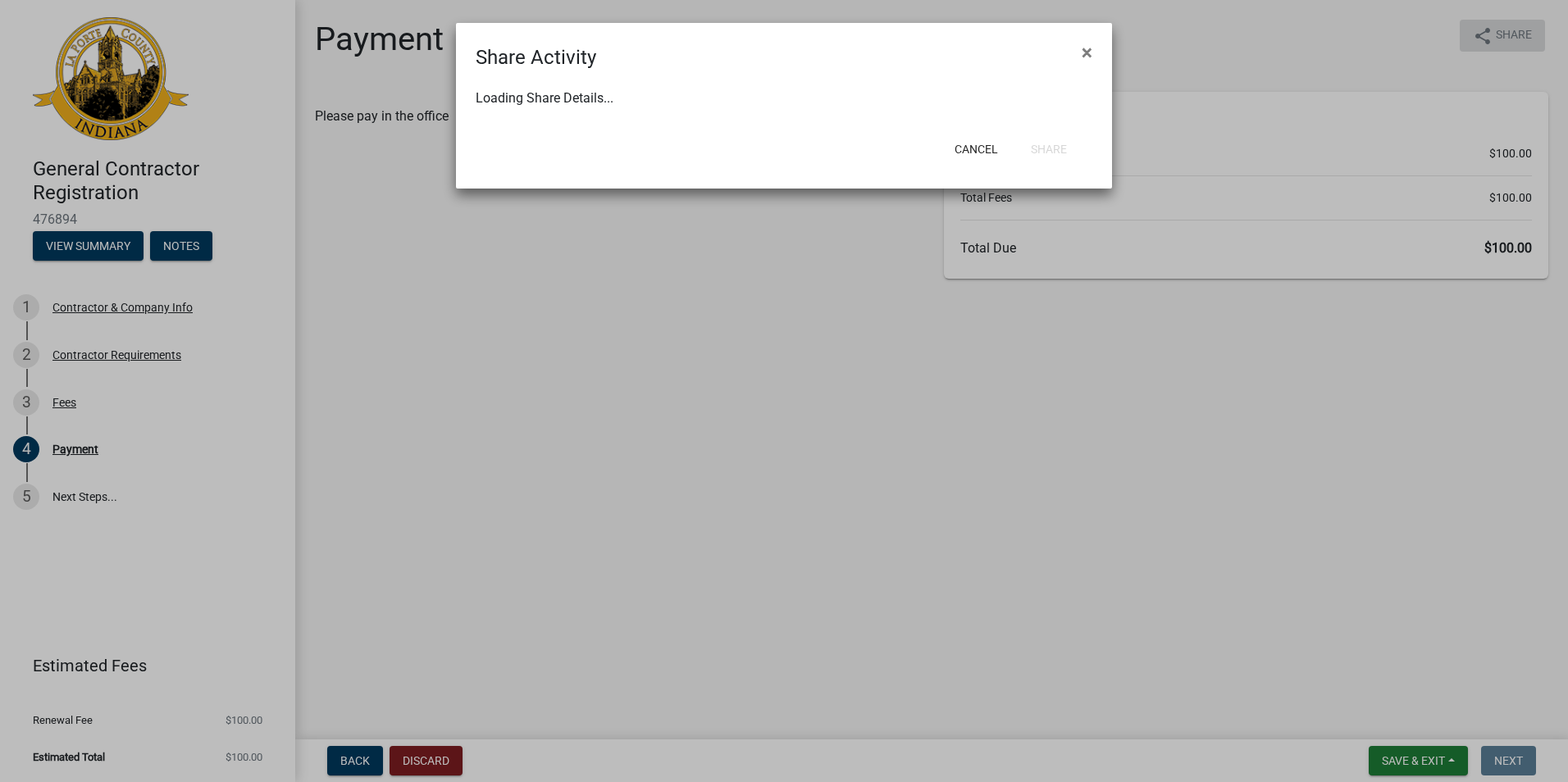
select select "1"
select select "0"
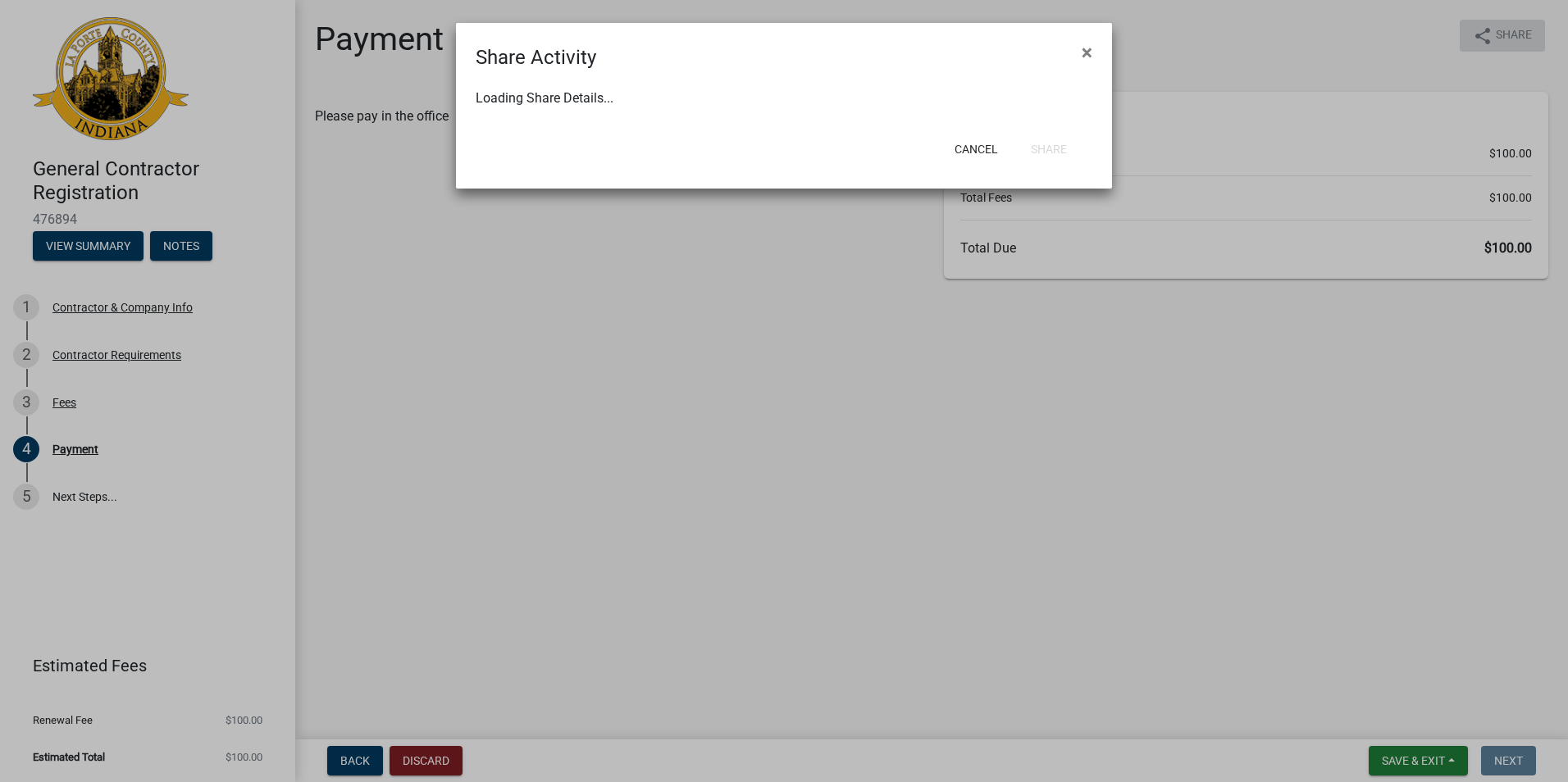
select select "0"
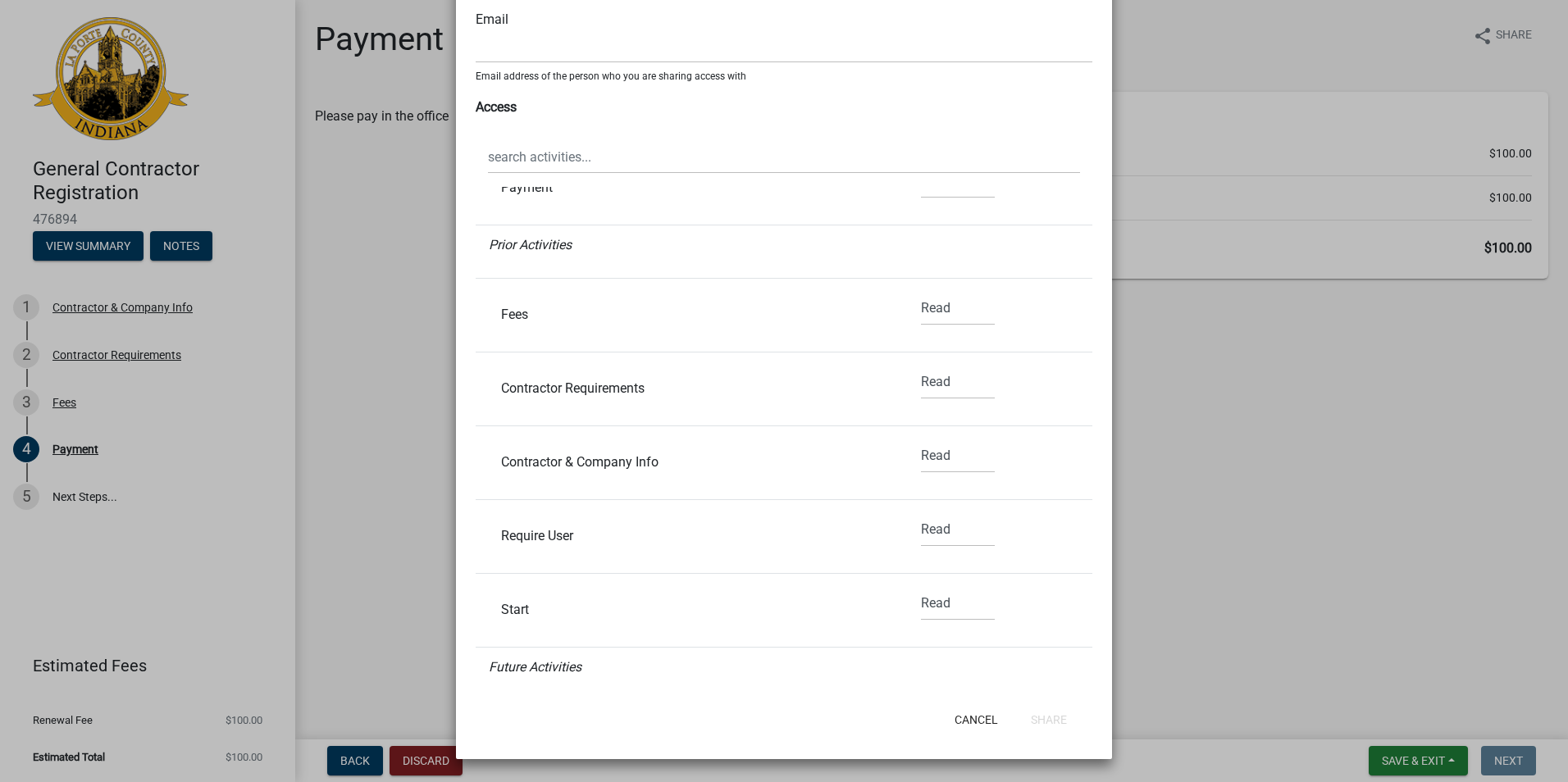
scroll to position [151, 0]
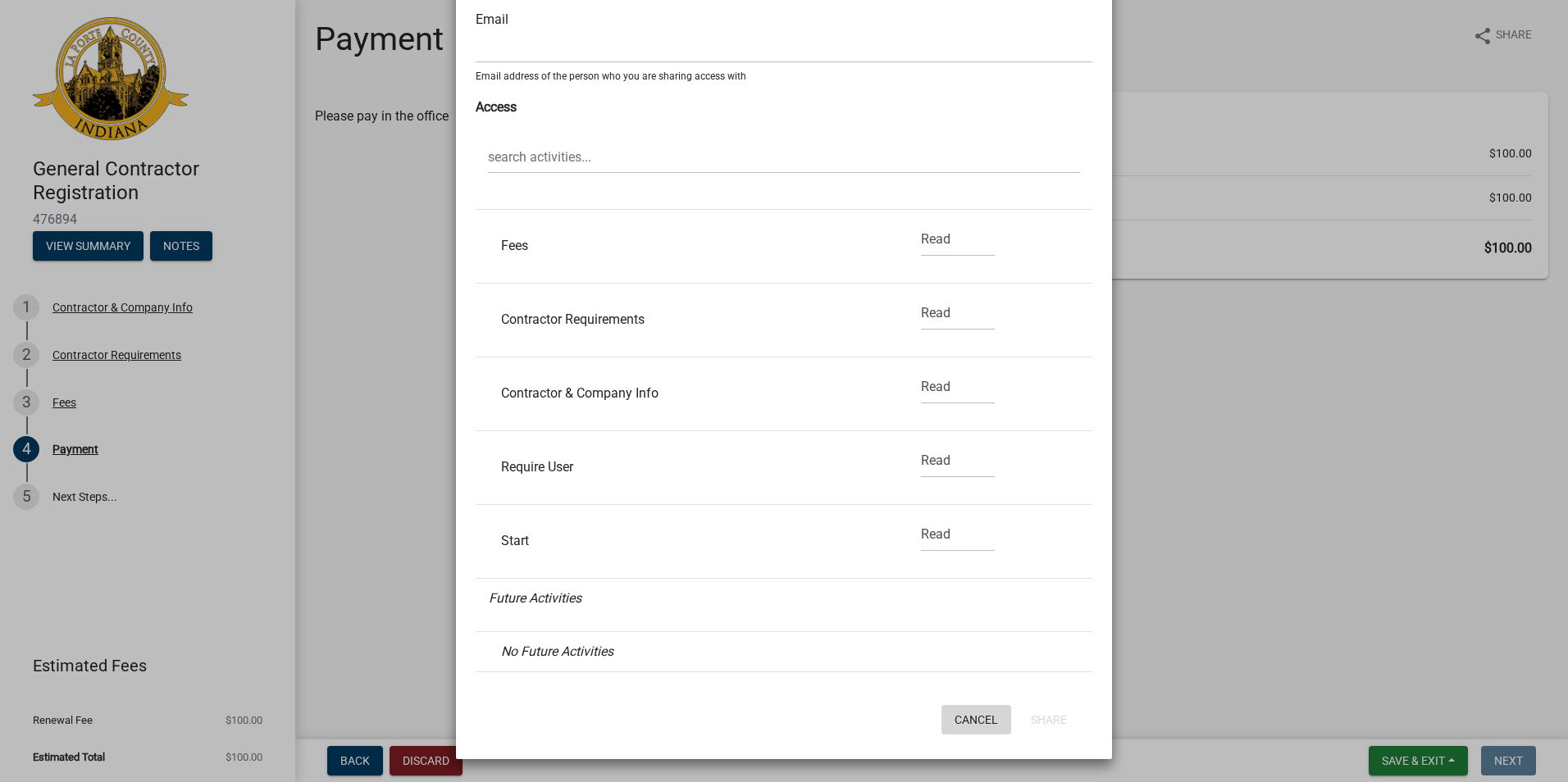
click at [968, 712] on button "Cancel" at bounding box center [977, 720] width 70 height 30
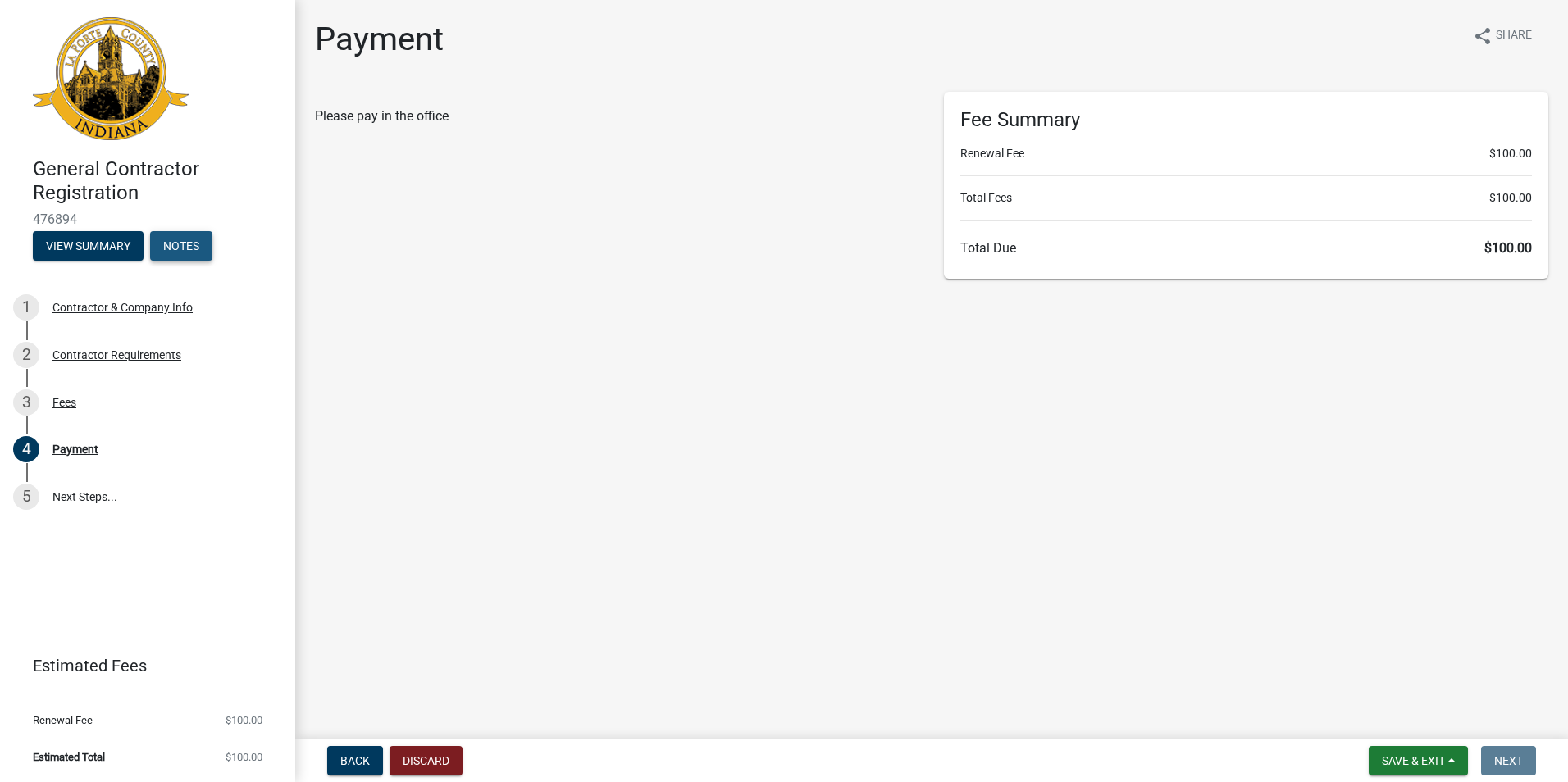
click at [202, 248] on button "Notes" at bounding box center [181, 246] width 62 height 30
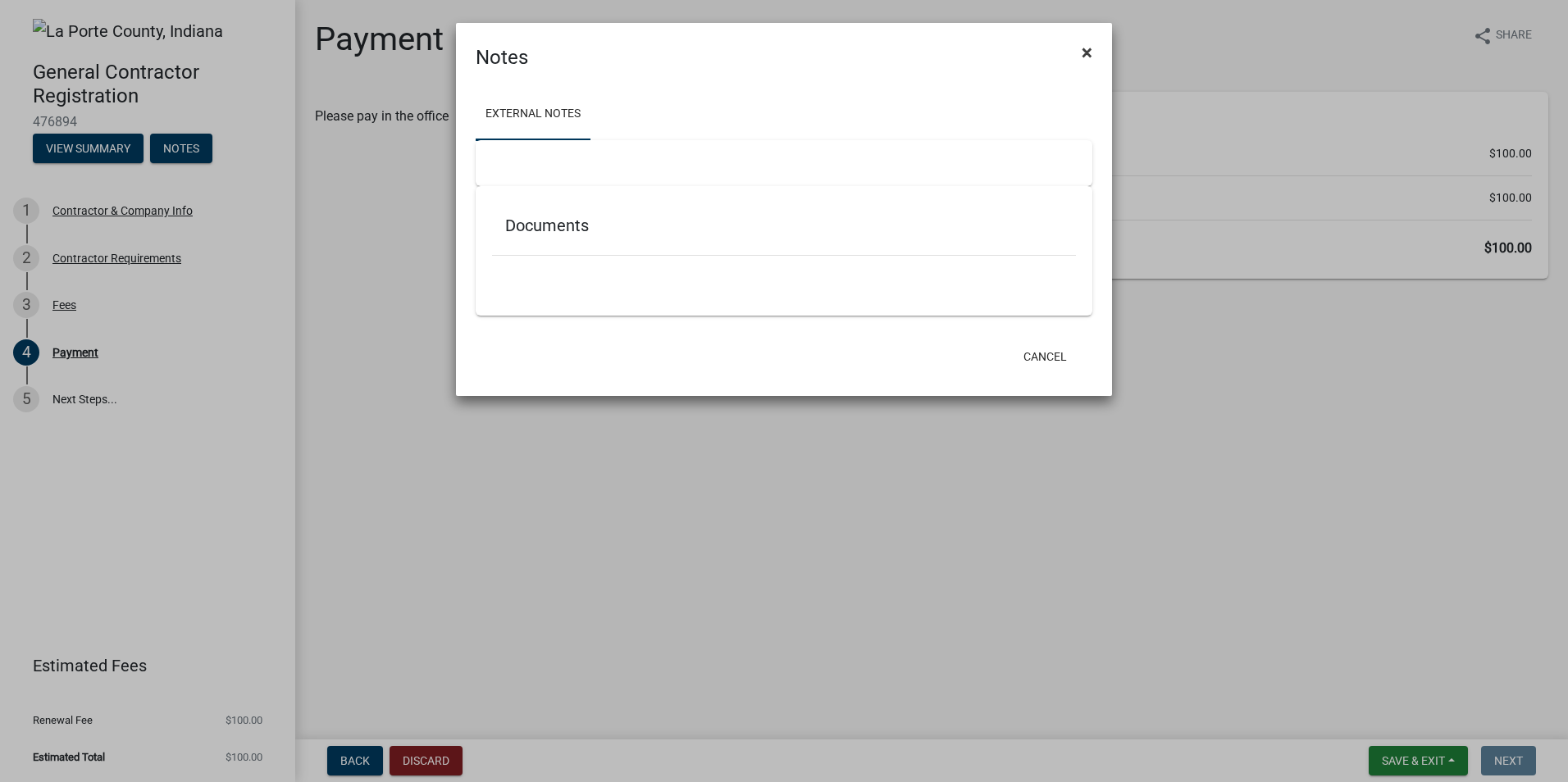
click at [1090, 50] on span "×" at bounding box center [1087, 52] width 10 height 23
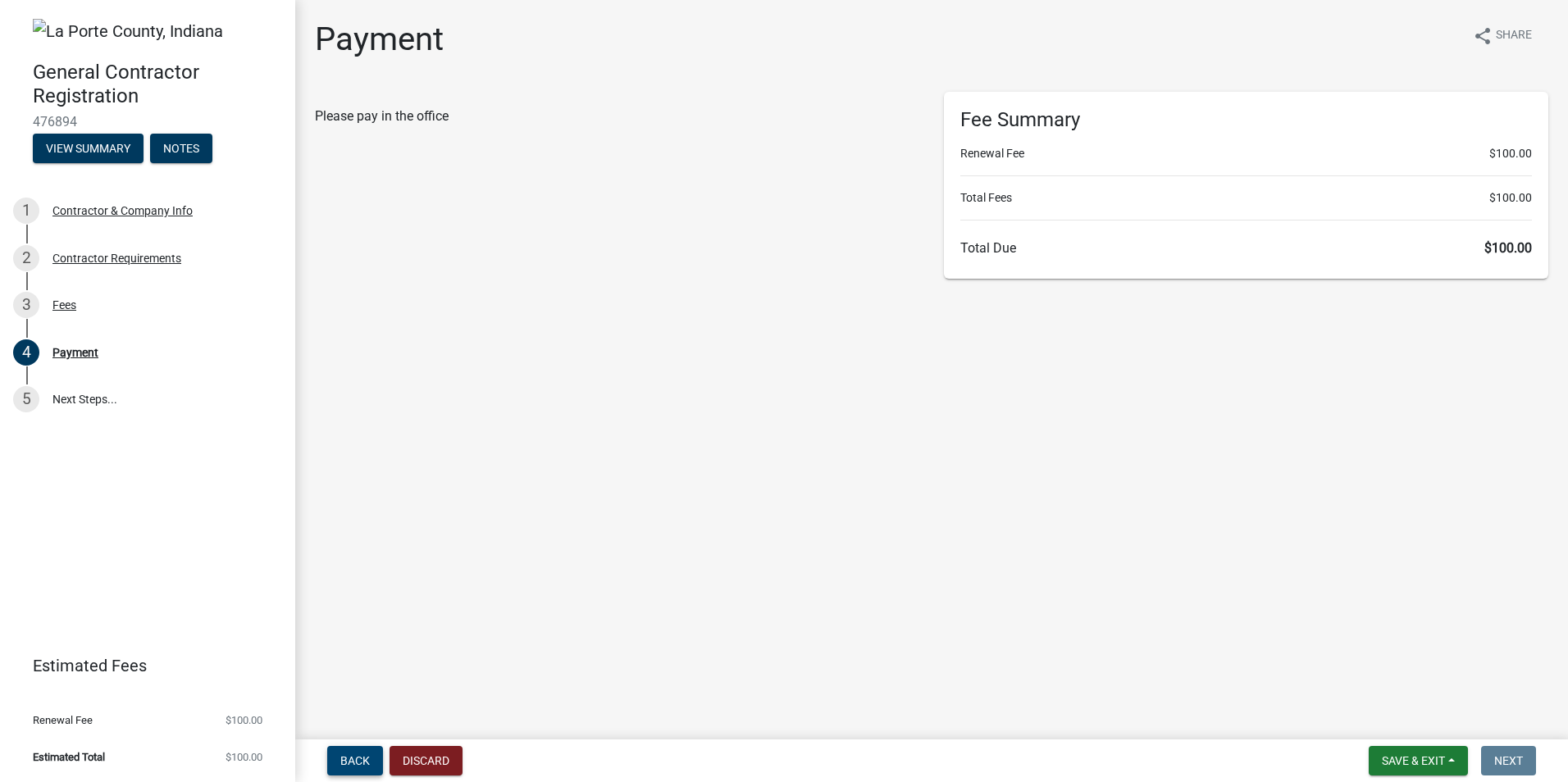
click at [355, 762] on span "Back" at bounding box center [355, 761] width 30 height 13
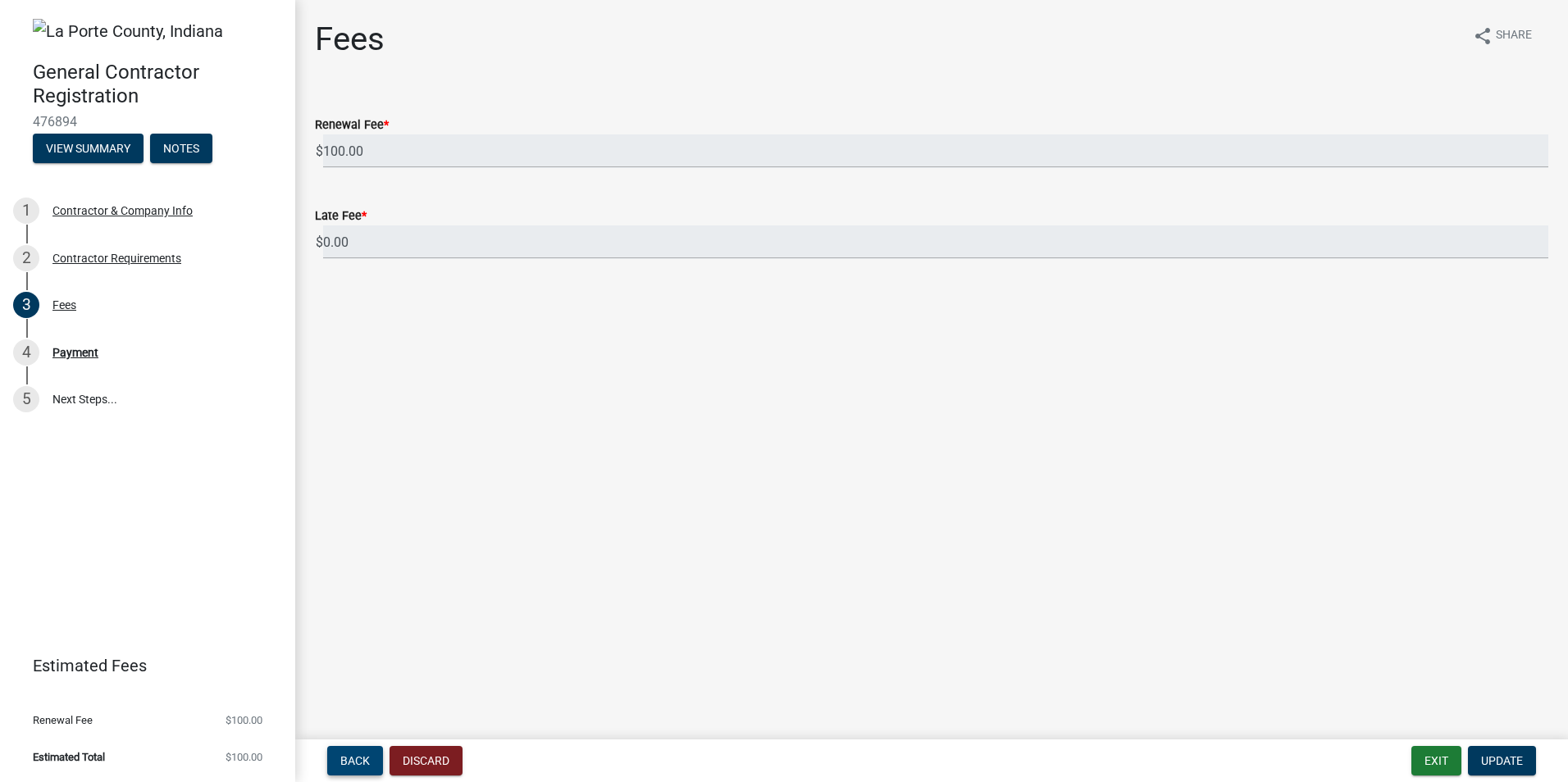
click at [355, 762] on span "Back" at bounding box center [355, 761] width 30 height 13
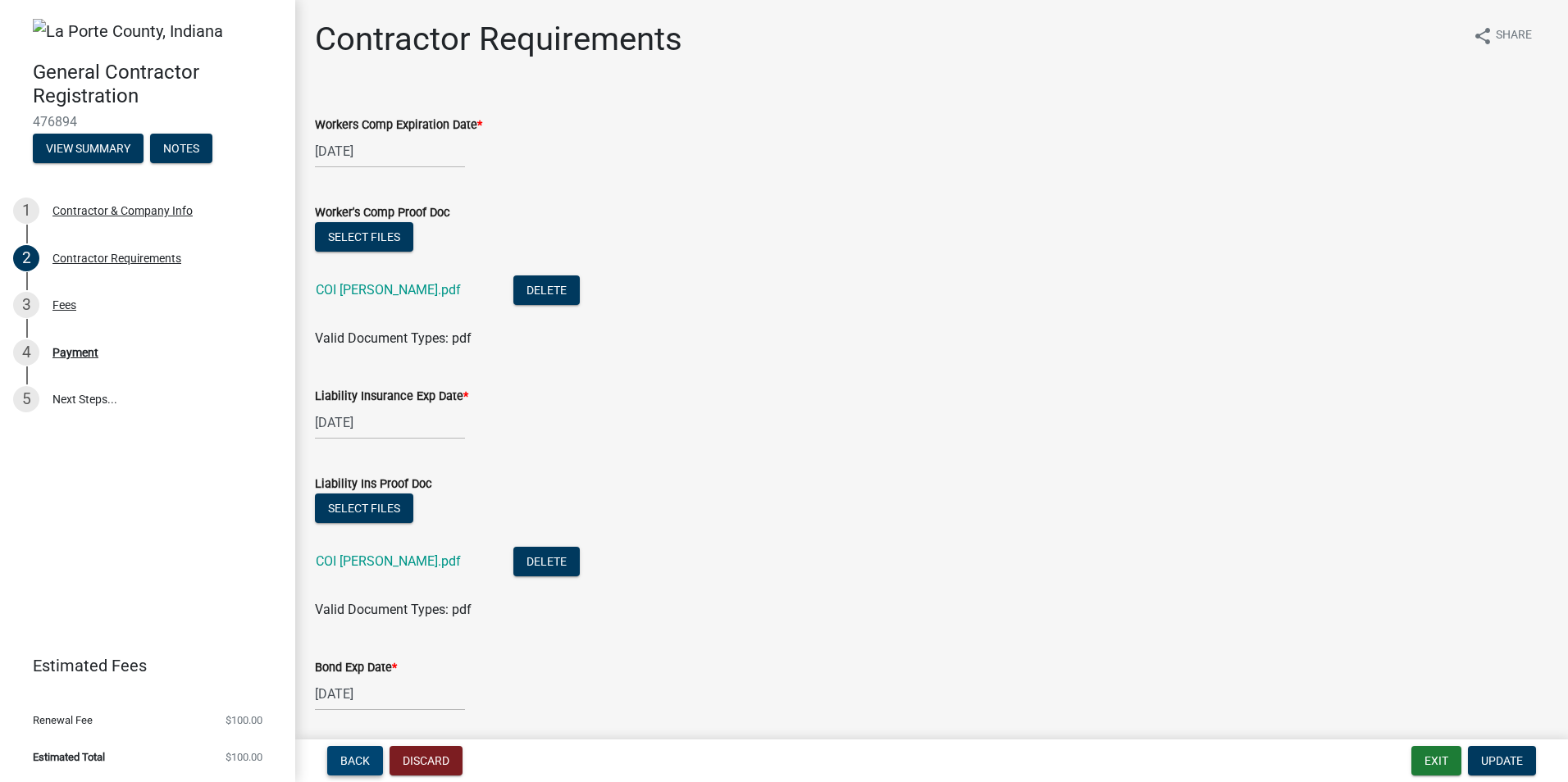
click at [355, 762] on span "Back" at bounding box center [355, 761] width 30 height 13
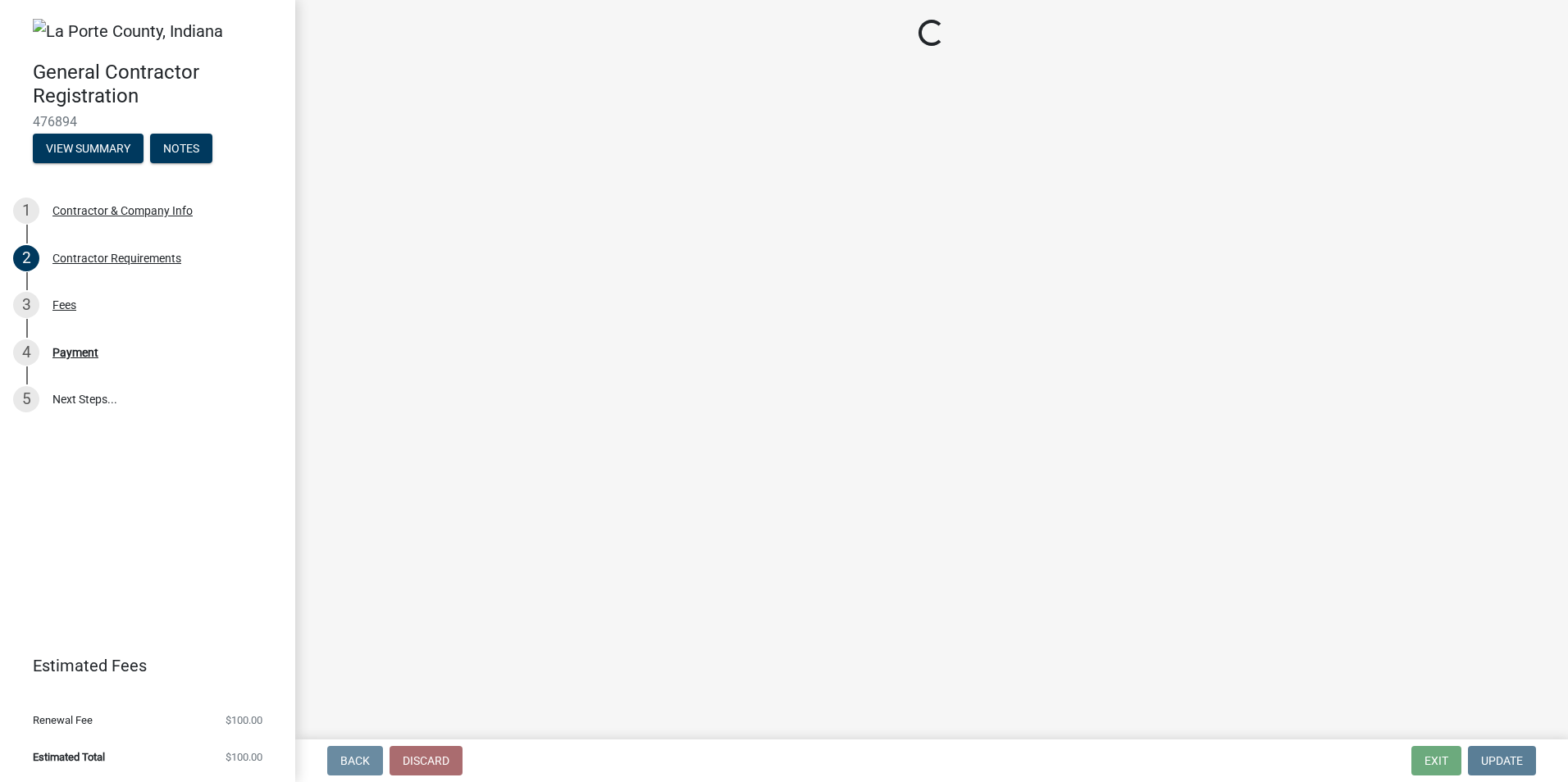
select select "IN"
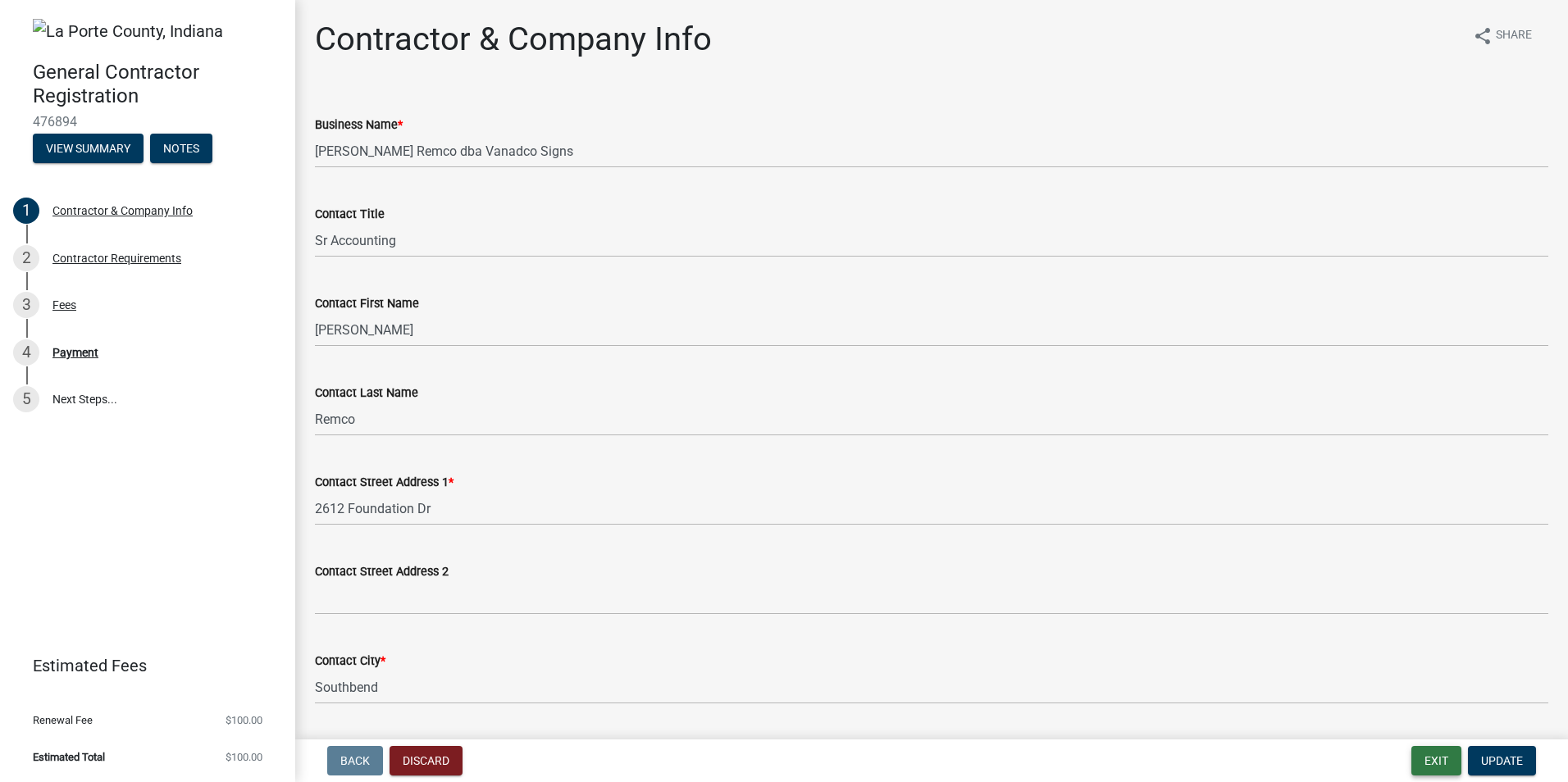
click at [1448, 767] on button "Exit" at bounding box center [1436, 761] width 50 height 30
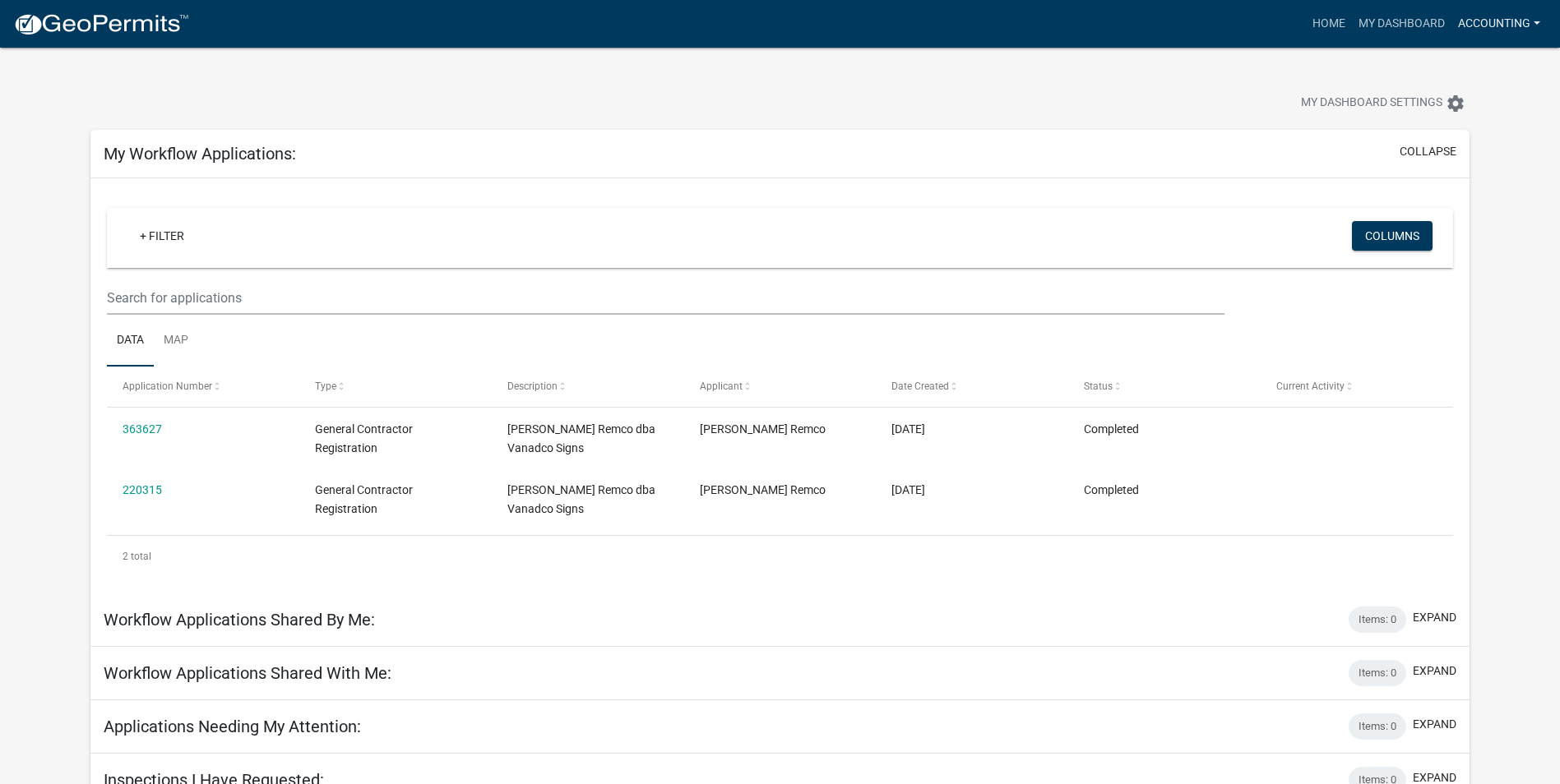
click at [1536, 22] on link "Accounting" at bounding box center [1498, 24] width 95 height 31
click at [1462, 162] on link "Logout" at bounding box center [1476, 160] width 140 height 39
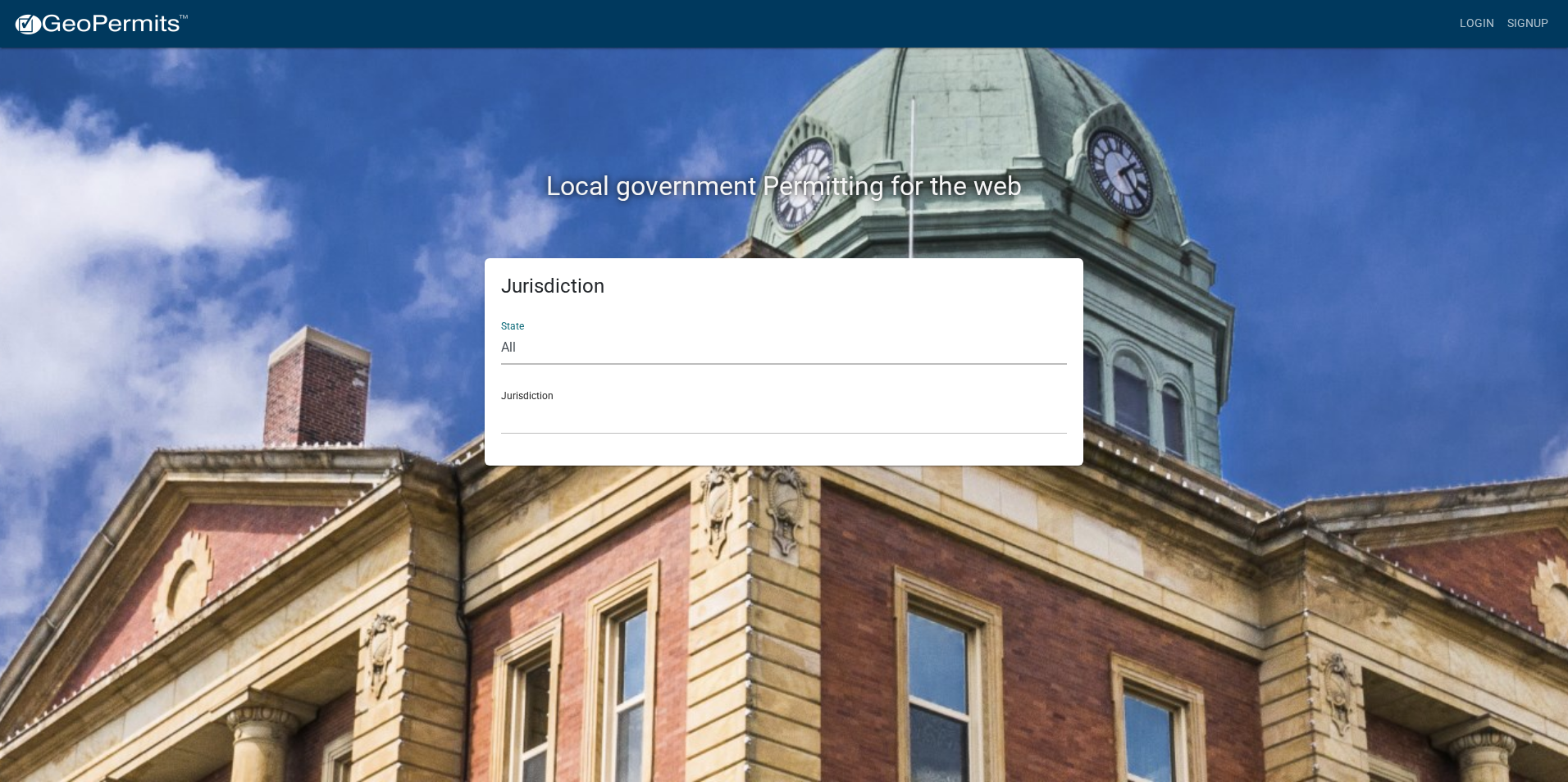
click at [750, 345] on select "All Colorado Georgia Indiana Iowa Kansas Minnesota Ohio South Carolina Wisconsin" at bounding box center [784, 347] width 566 height 33
click at [748, 349] on select "All Colorado Georgia Indiana Iowa Kansas Minnesota Ohio South Carolina Wisconsin" at bounding box center [784, 347] width 566 height 33
click at [734, 393] on div "Jurisdiction Custer County, Colorado Carroll County, Georgia Cook County, Georg…" at bounding box center [784, 406] width 566 height 56
click at [1477, 20] on link "Login" at bounding box center [1477, 24] width 48 height 31
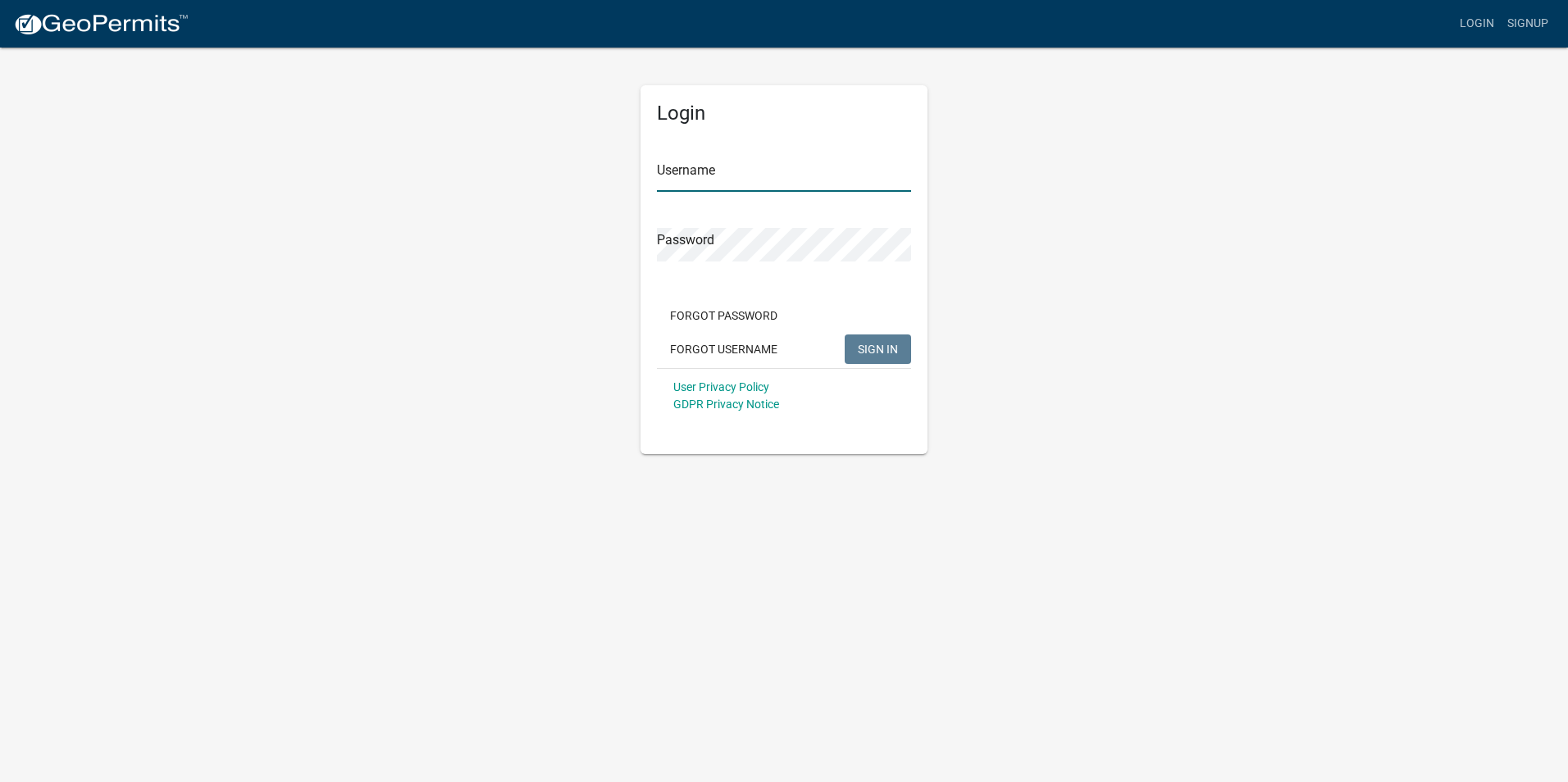
type input "accounting"
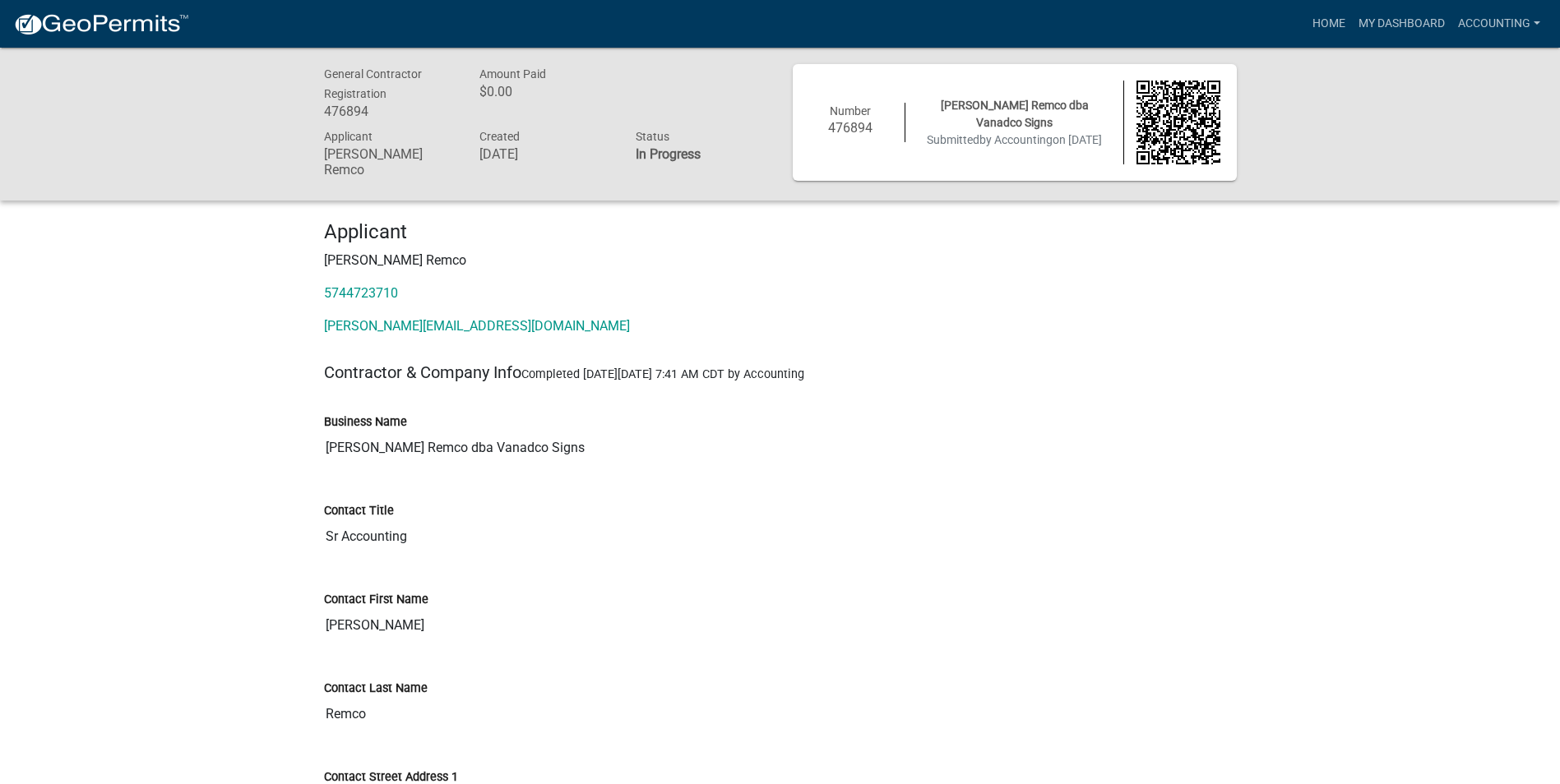
click at [974, 501] on div "Contact Title" at bounding box center [780, 510] width 913 height 20
